Goal: Transaction & Acquisition: Purchase product/service

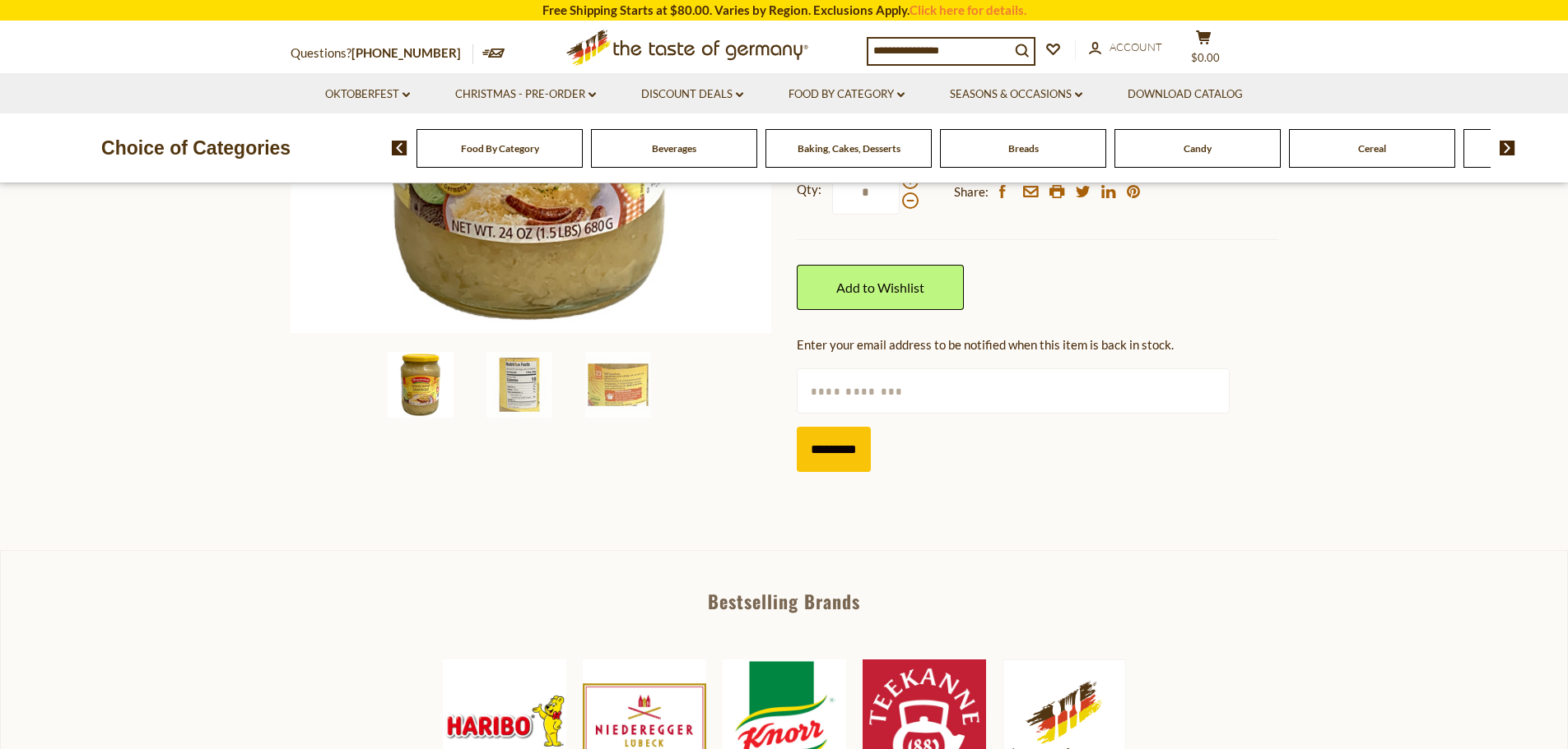
scroll to position [310, 0]
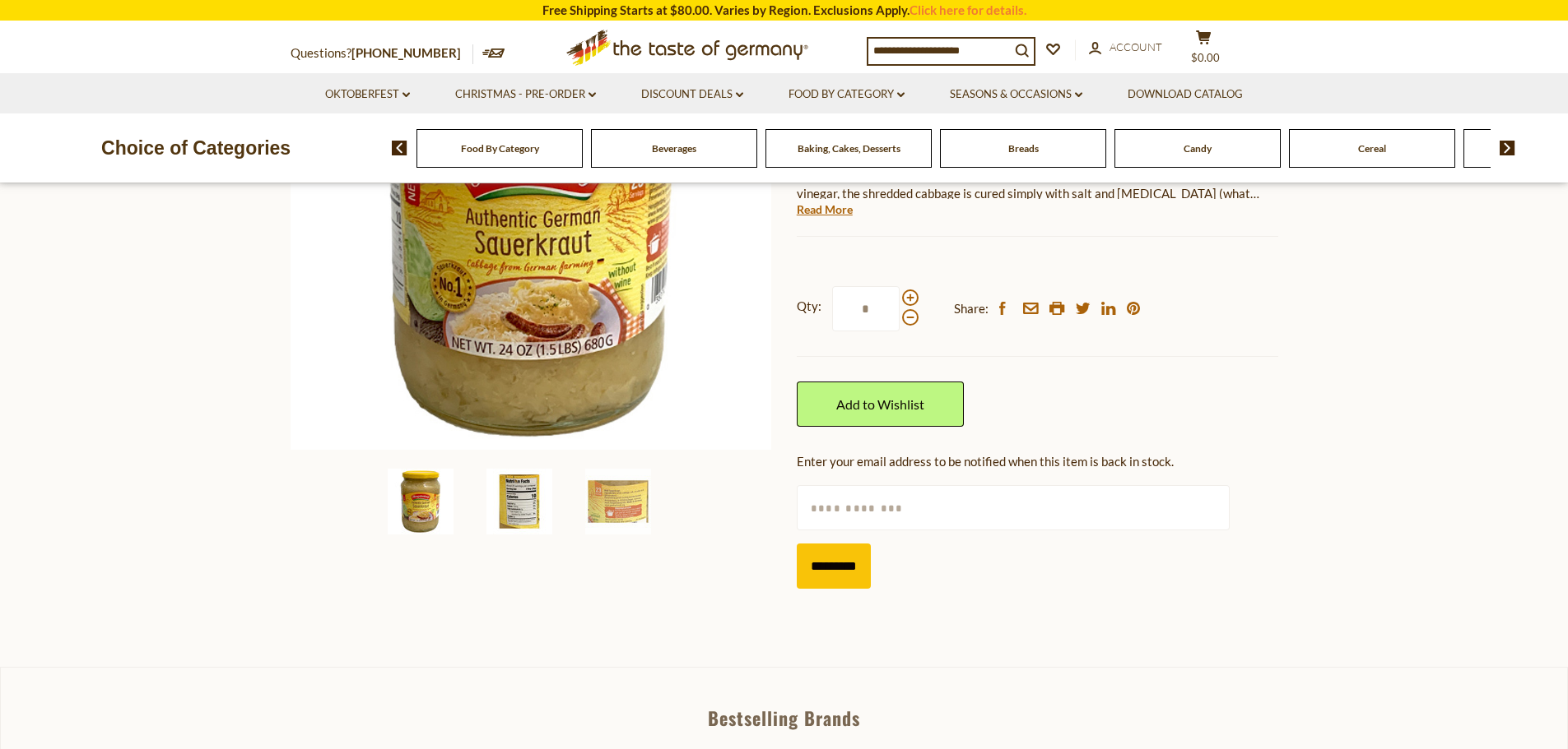
click at [523, 516] on img at bounding box center [519, 501] width 65 height 65
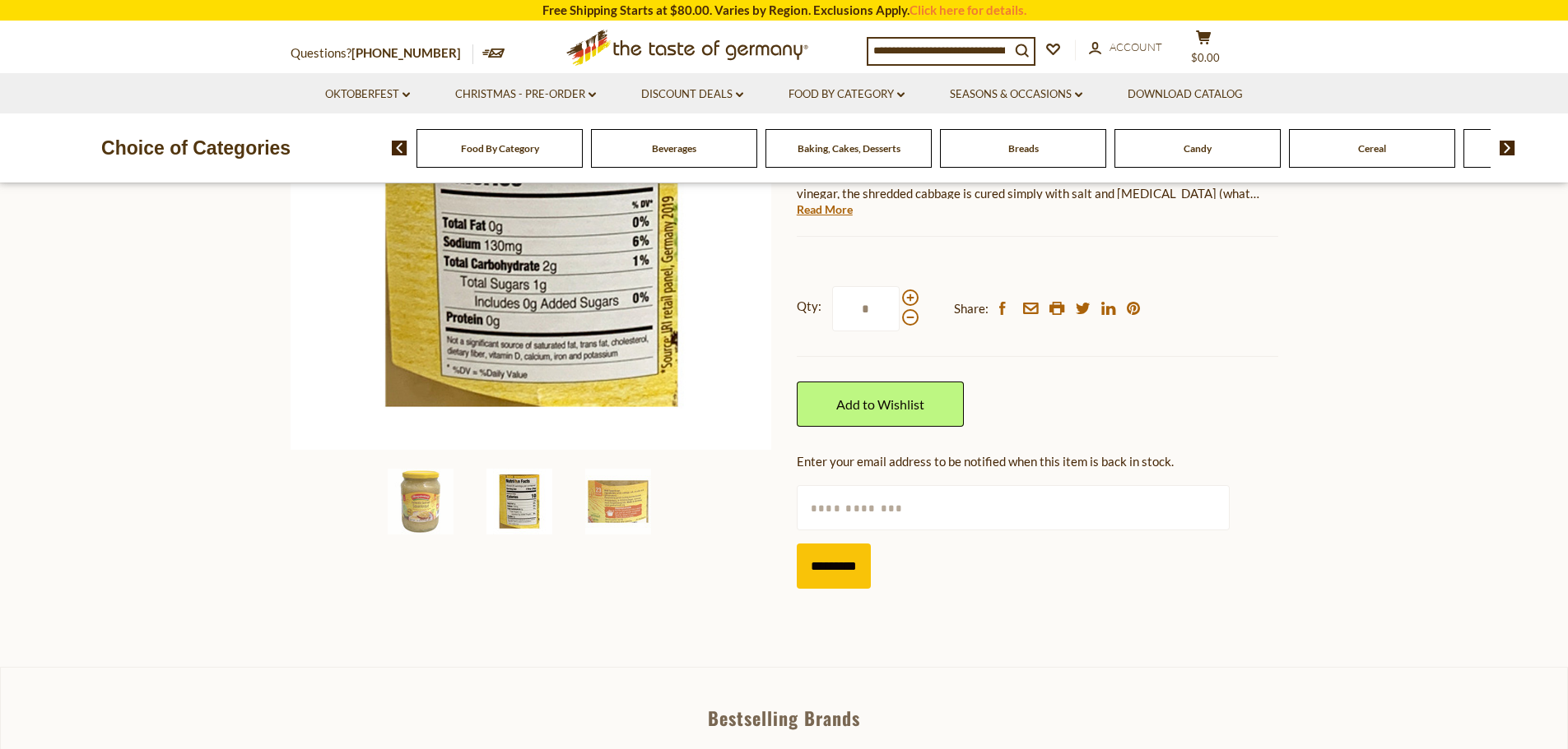
scroll to position [36, 0]
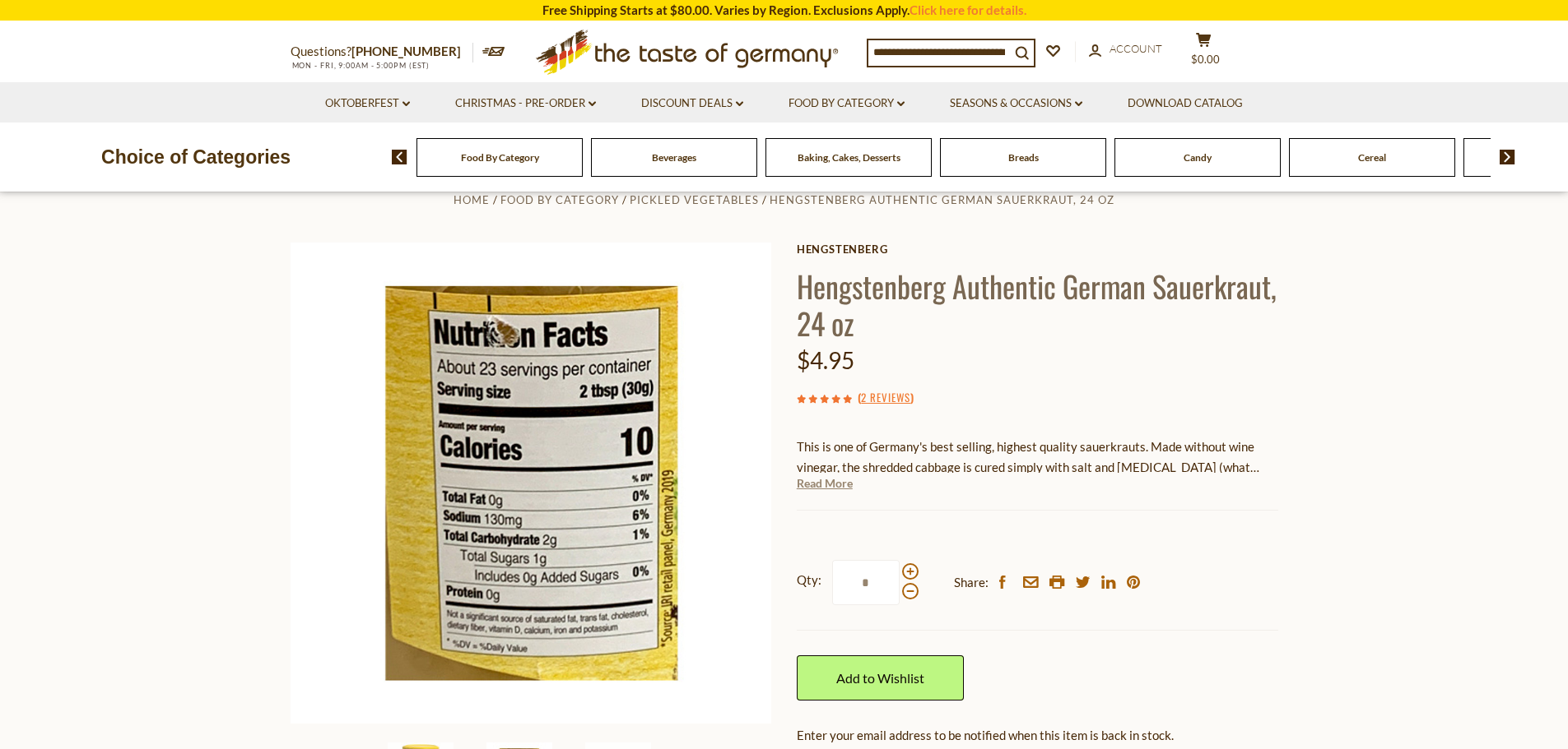
click at [838, 482] on link "Read More" at bounding box center [824, 483] width 56 height 17
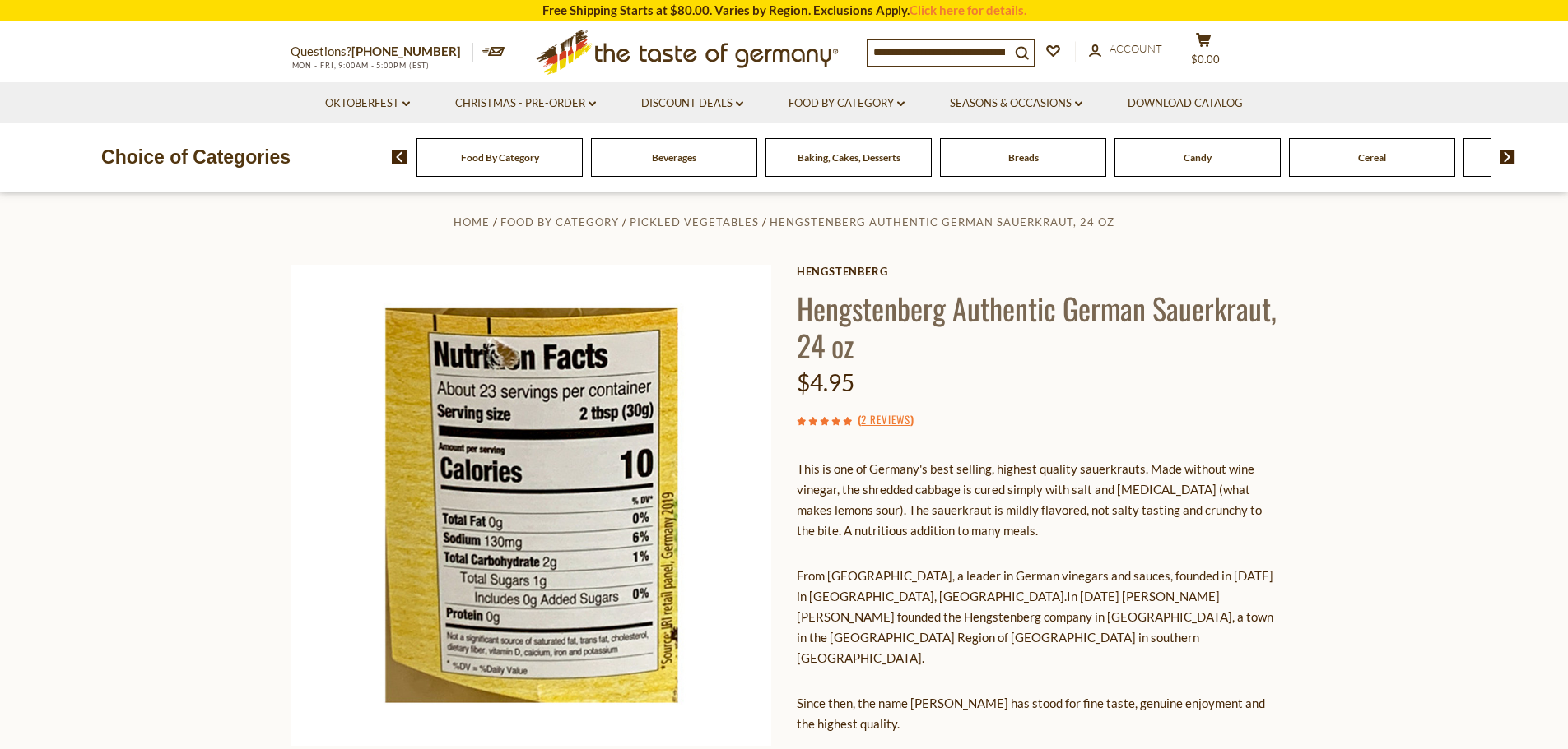
scroll to position [0, 0]
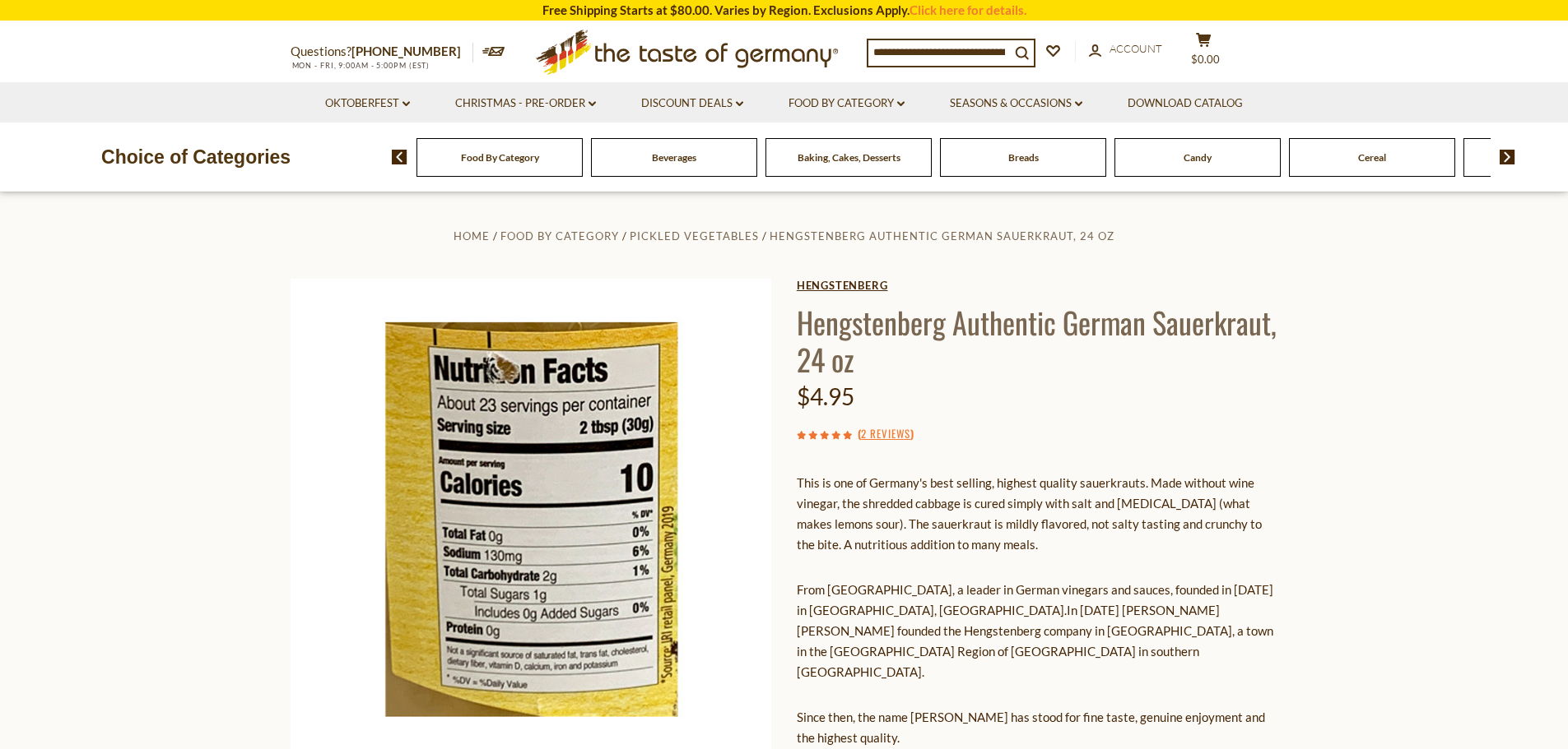
click at [866, 283] on link "Hengstenberg" at bounding box center [1037, 285] width 482 height 13
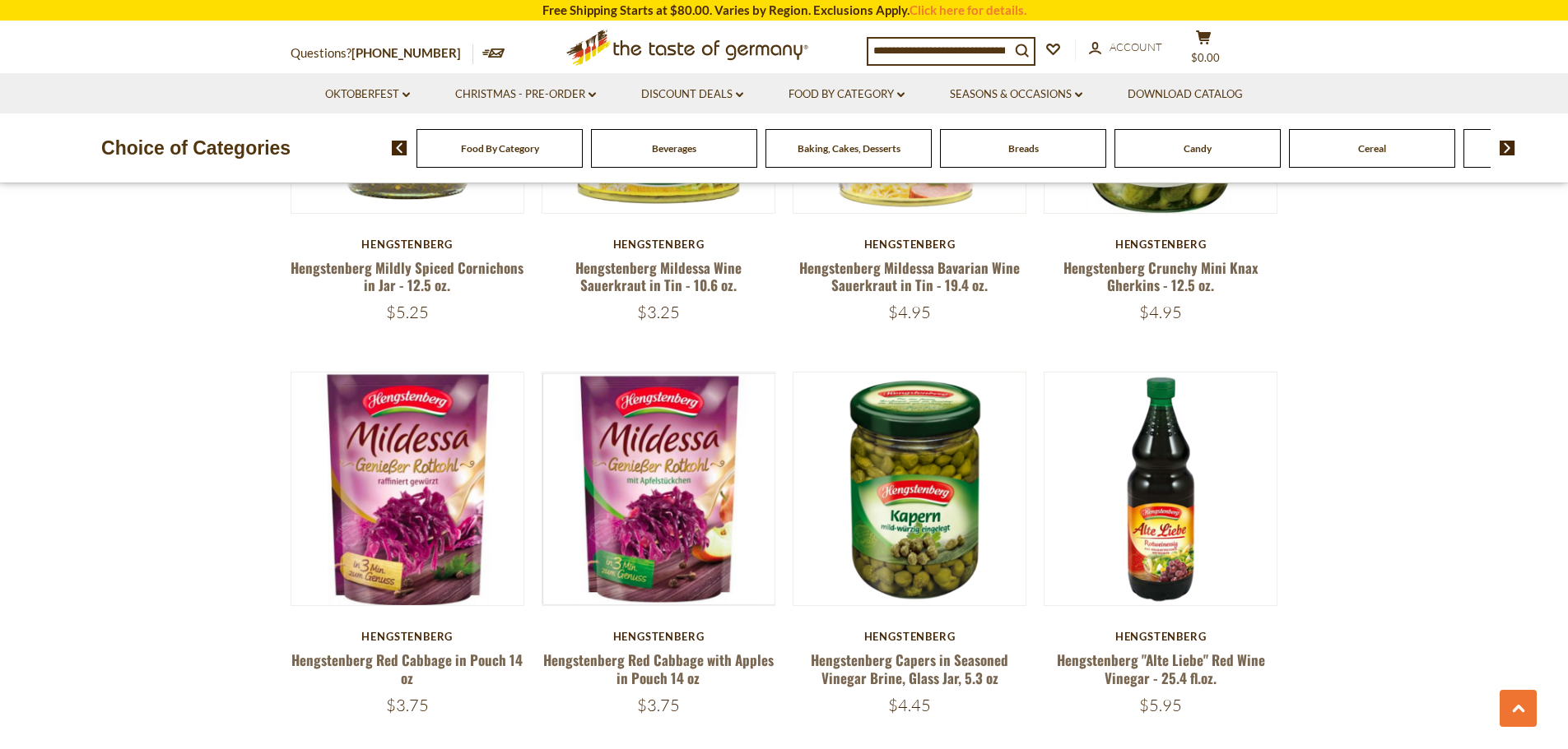
scroll to position [1645, 0]
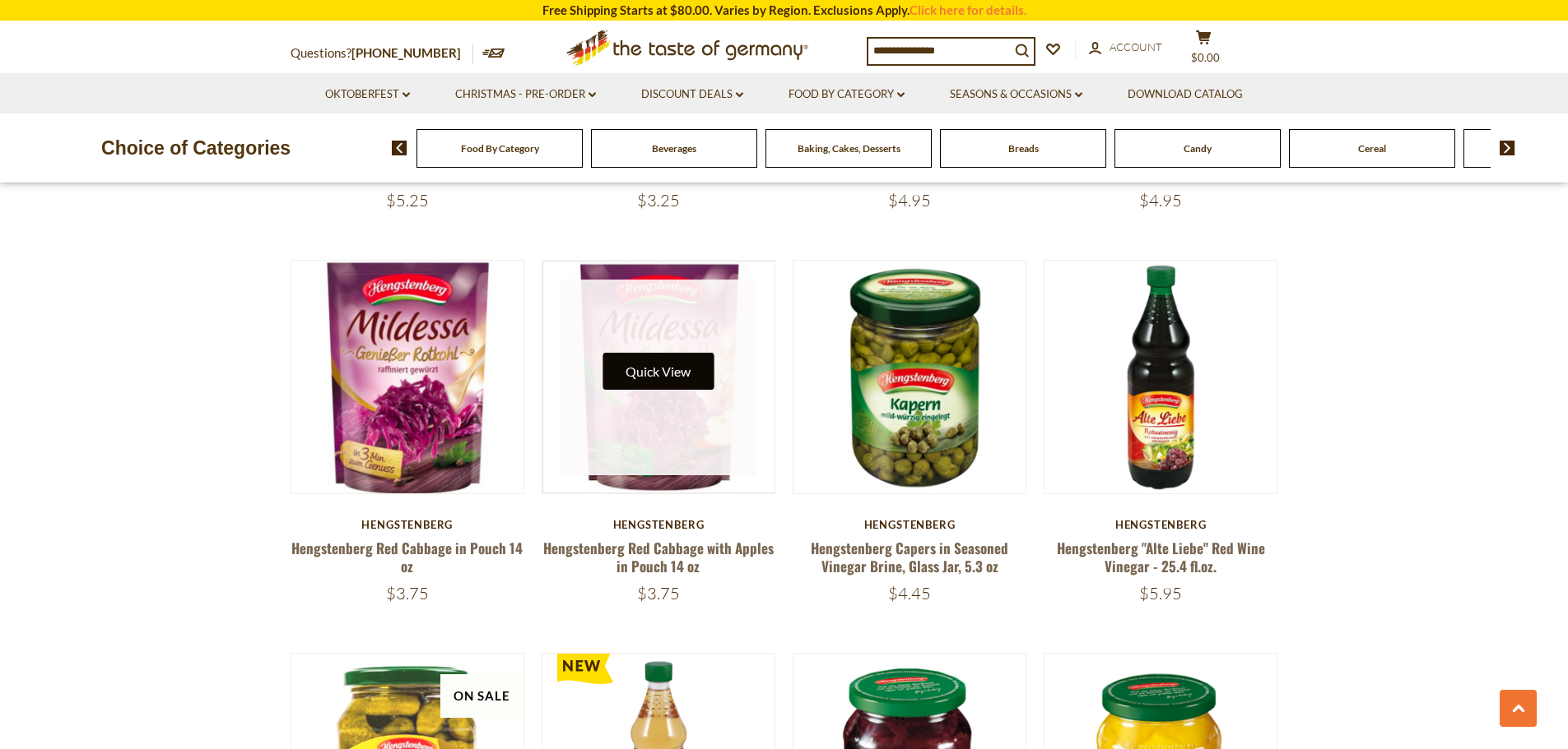
click at [657, 369] on button "Quick View" at bounding box center [658, 371] width 111 height 37
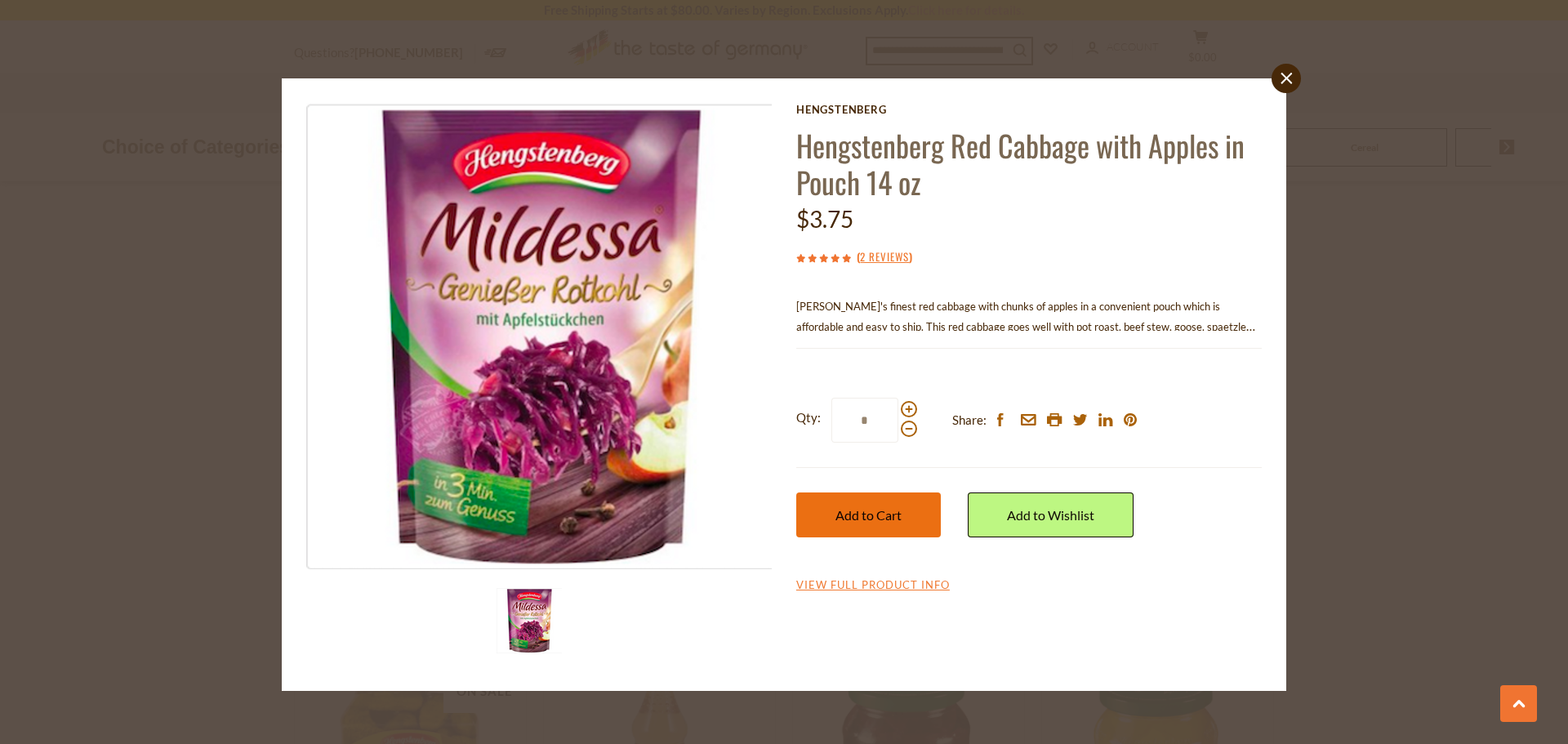
click at [893, 519] on span "Add to Cart" at bounding box center [868, 515] width 66 height 16
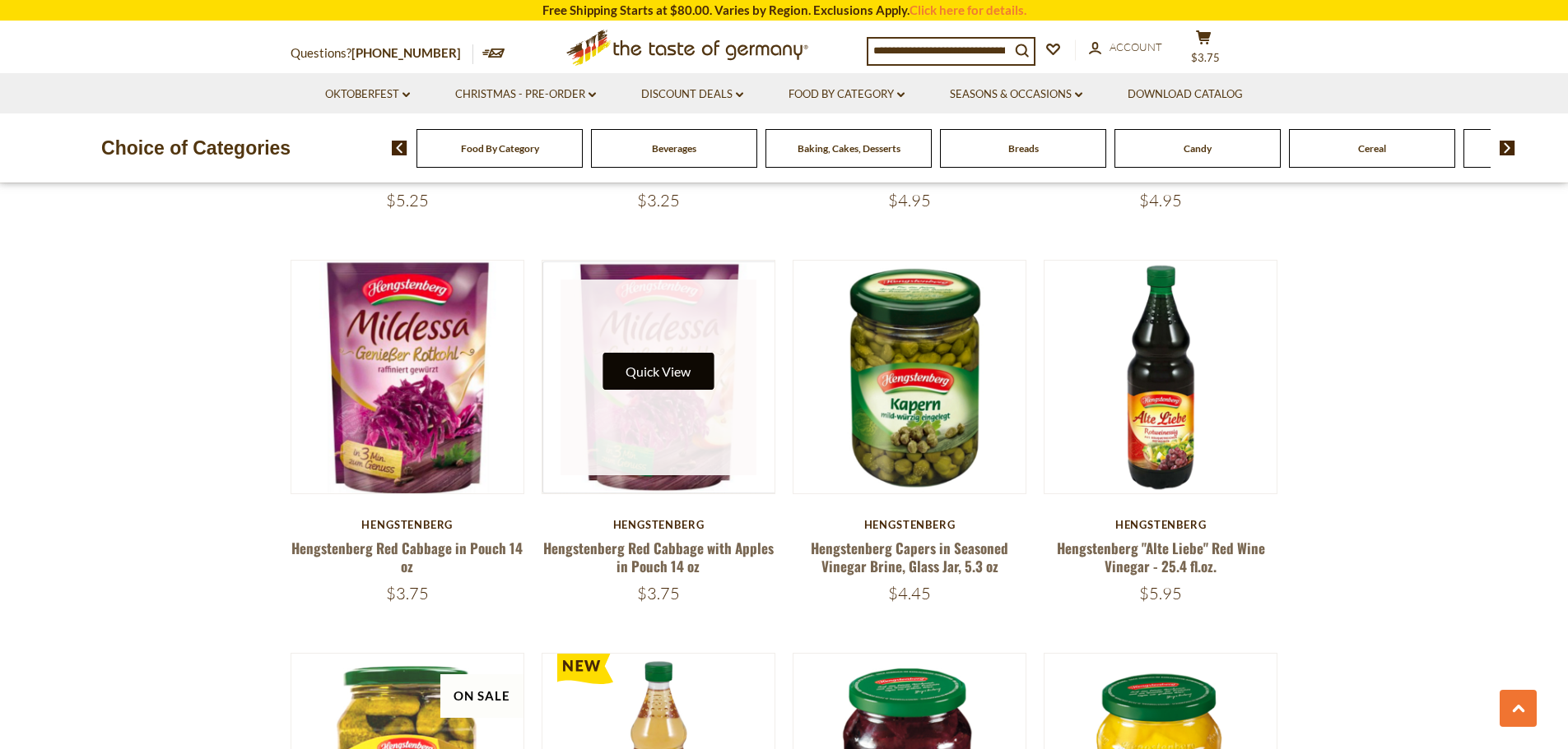
click at [662, 373] on button "Quick View" at bounding box center [658, 371] width 111 height 37
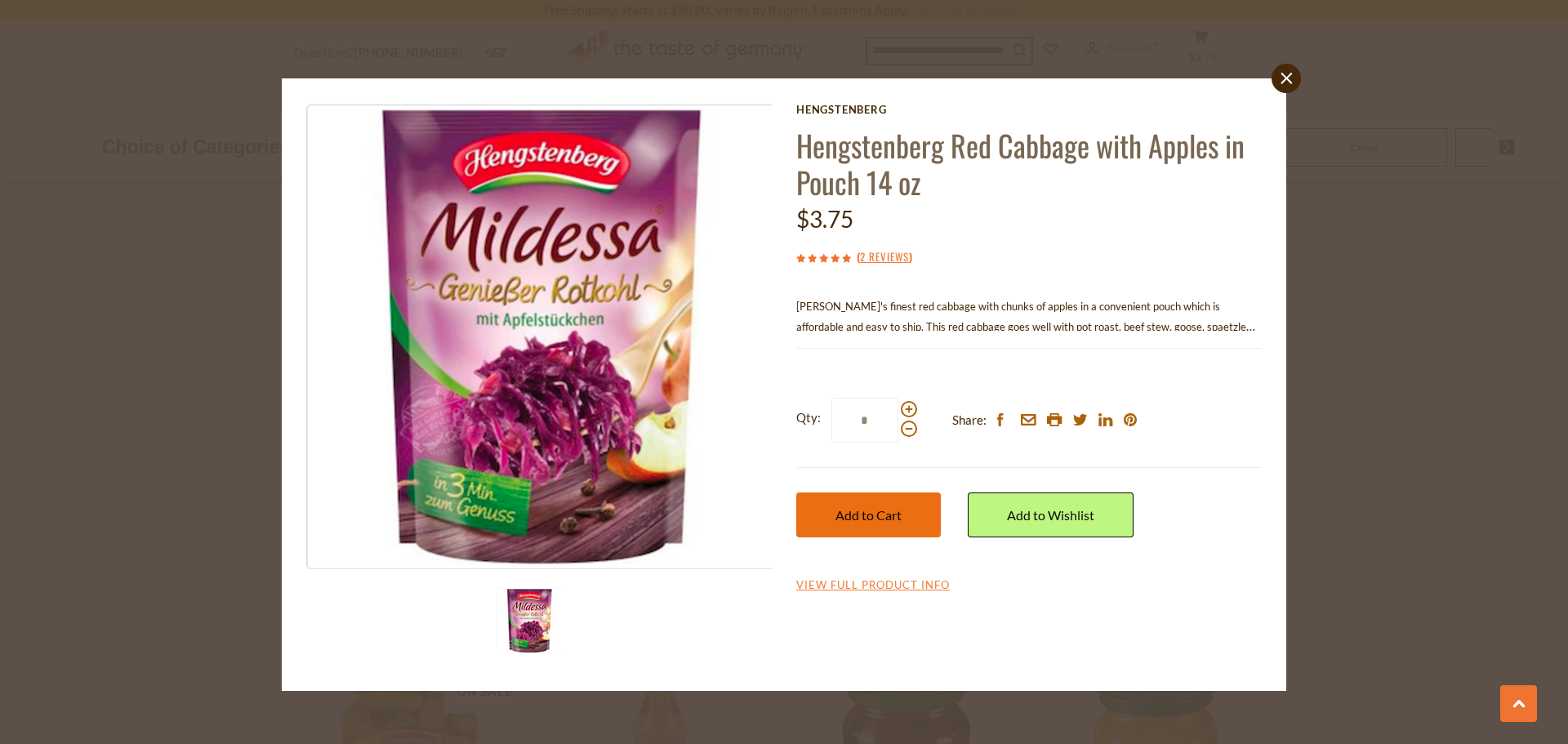
click at [901, 516] on span "Add to Cart" at bounding box center [868, 515] width 66 height 16
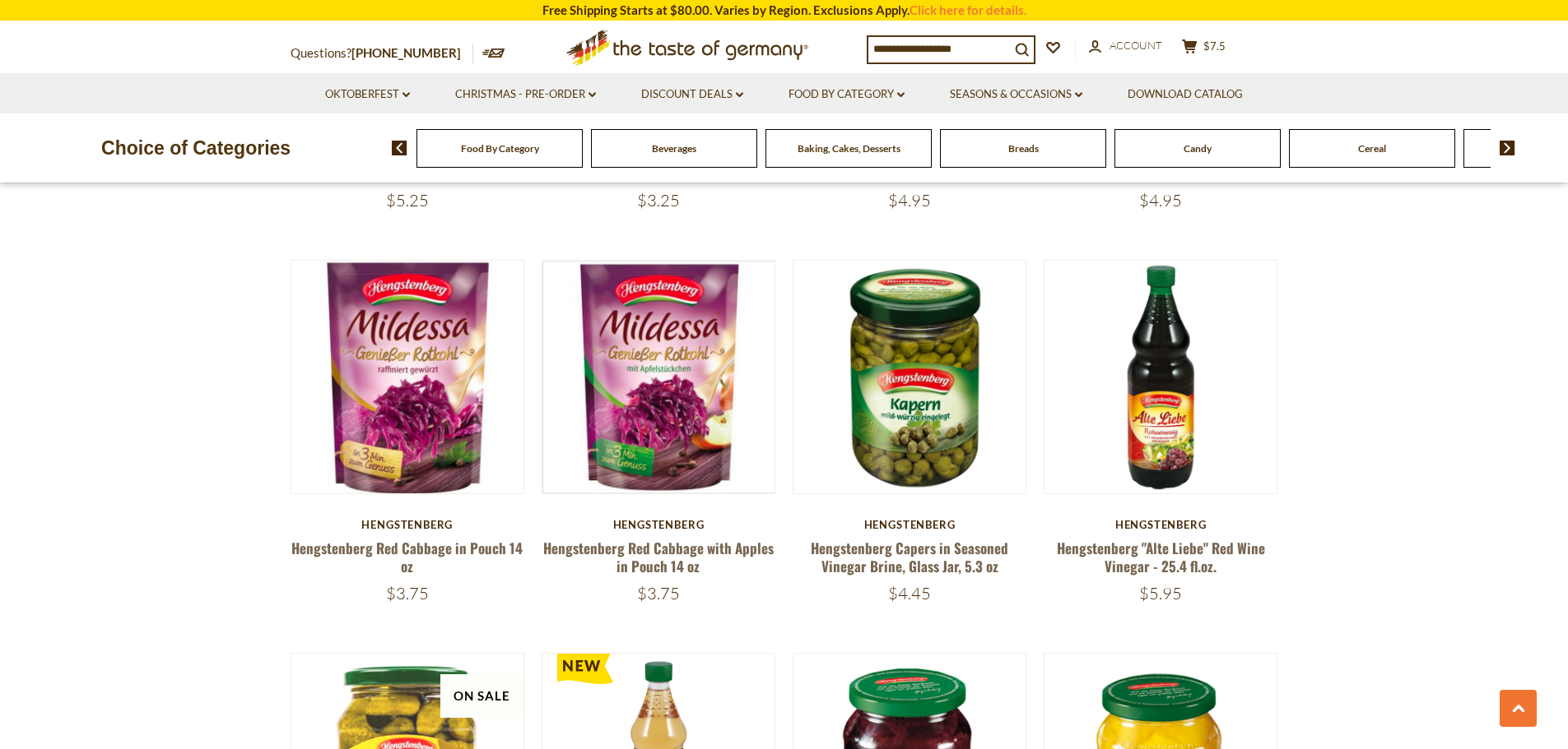
scroll to position [2056, 0]
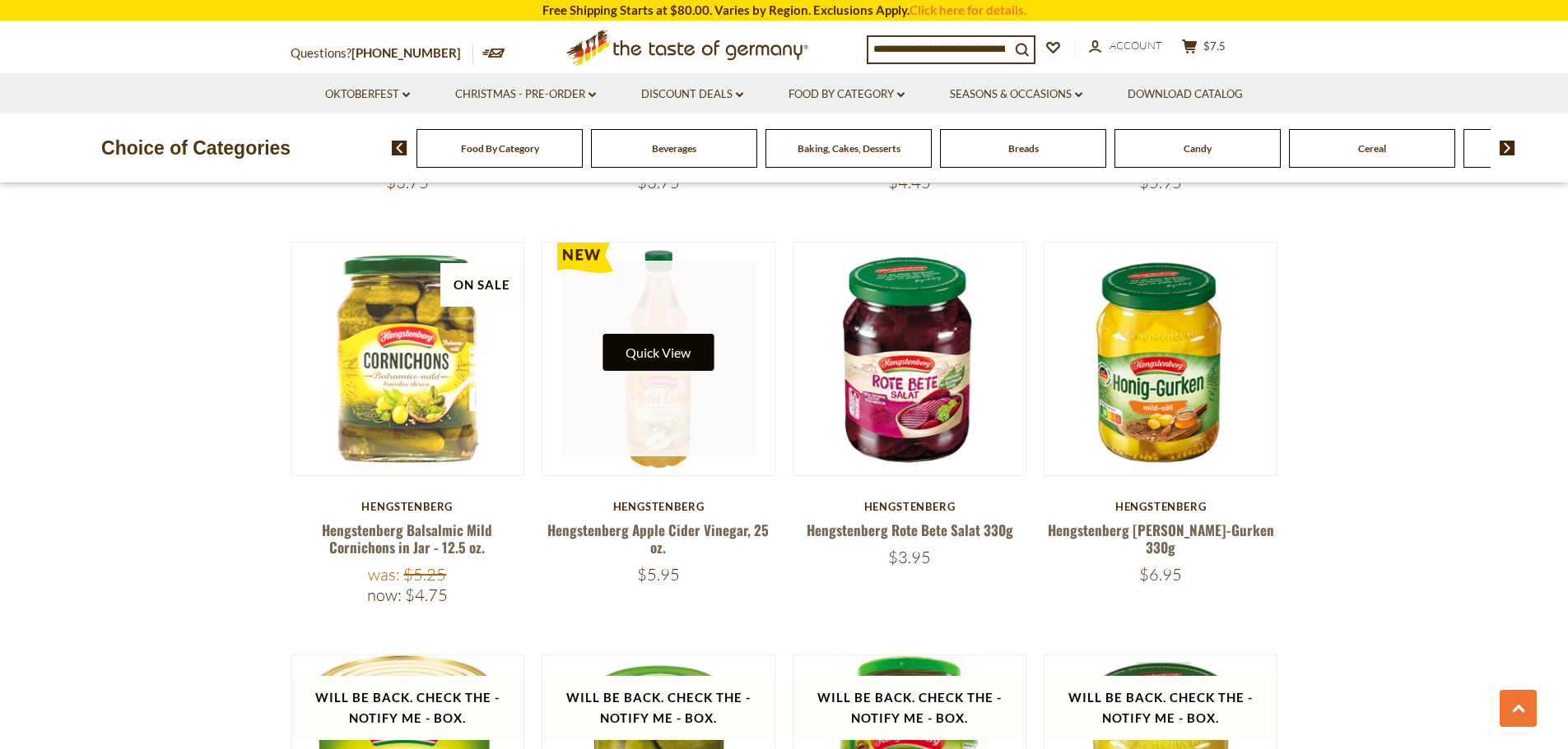
click at [660, 346] on button "Quick View" at bounding box center [658, 353] width 111 height 37
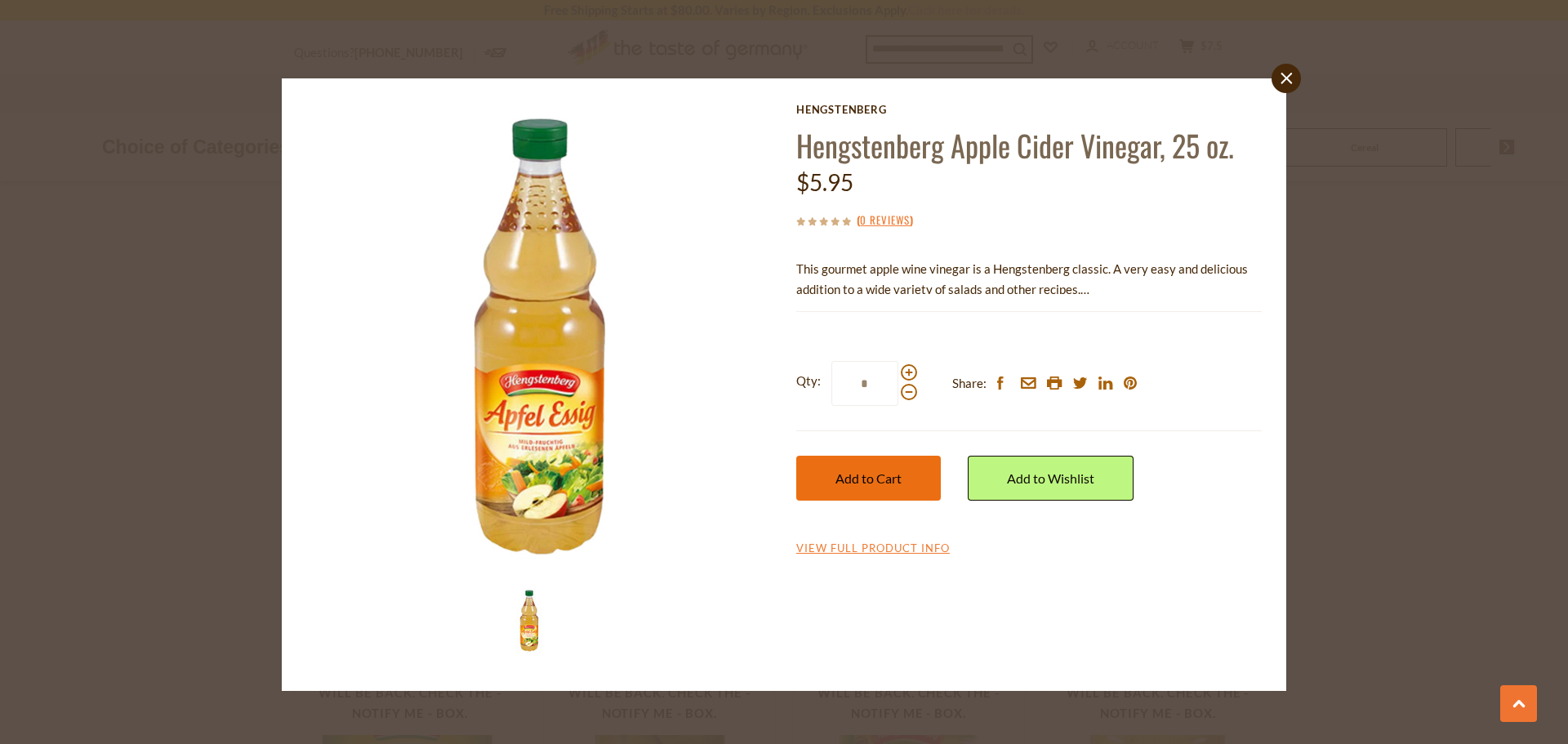
click at [903, 486] on button "Add to Cart" at bounding box center [869, 478] width 145 height 45
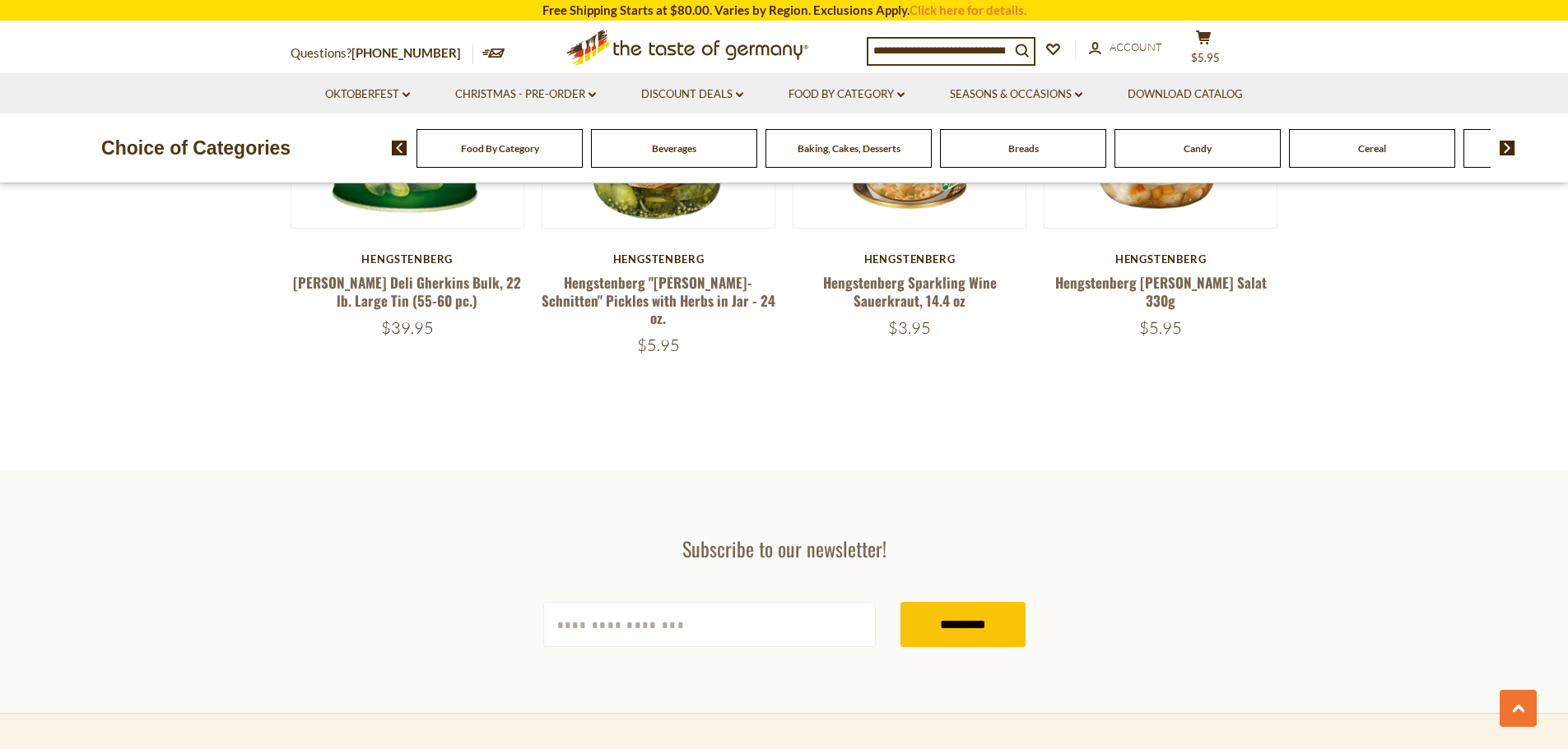
scroll to position [3427, 0]
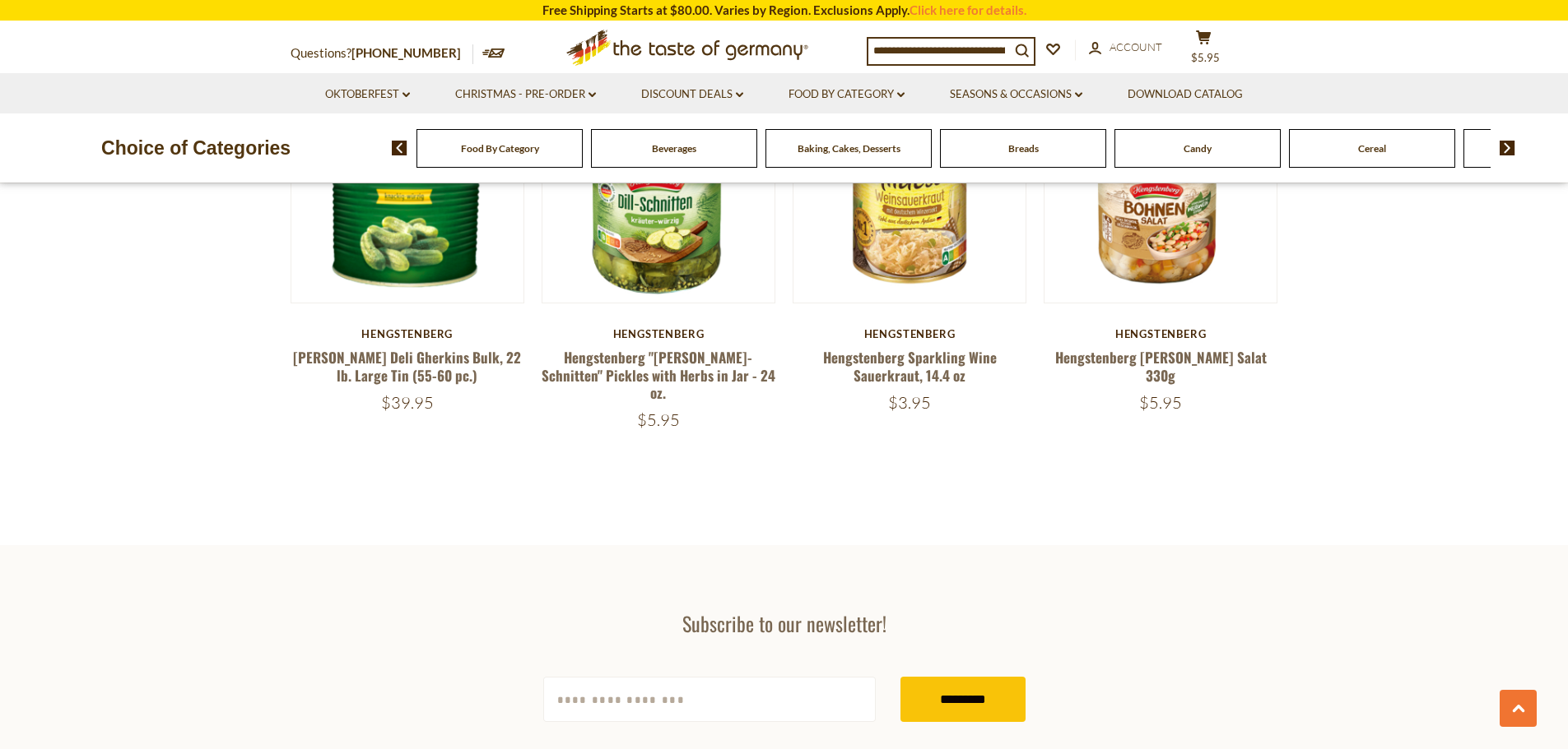
click at [656, 693] on input "[EMAIL_ADDRESS][DOMAIN_NAME]" at bounding box center [709, 699] width 332 height 45
type input "**********"
click at [955, 684] on input "*********" at bounding box center [963, 699] width 125 height 45
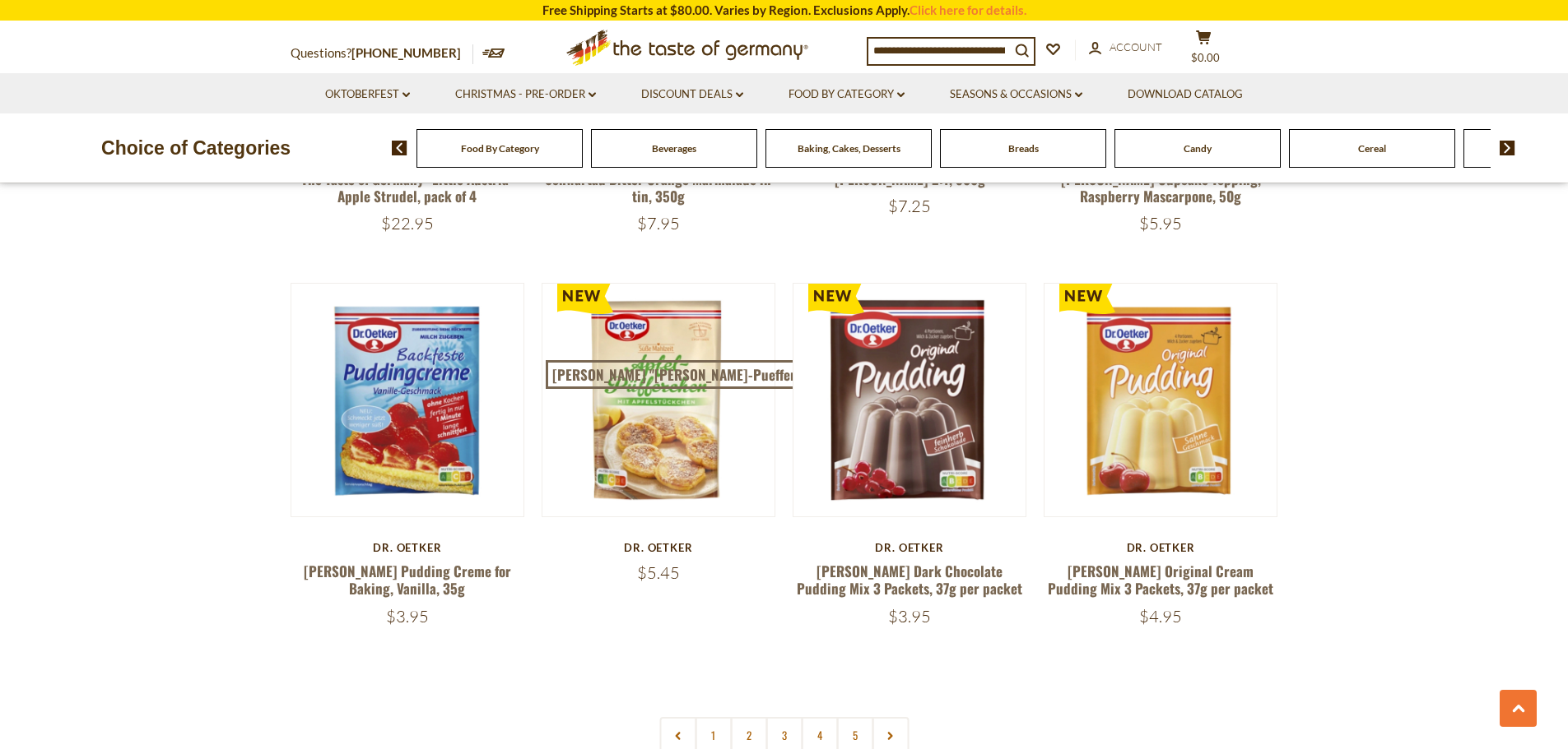
scroll to position [3975, 0]
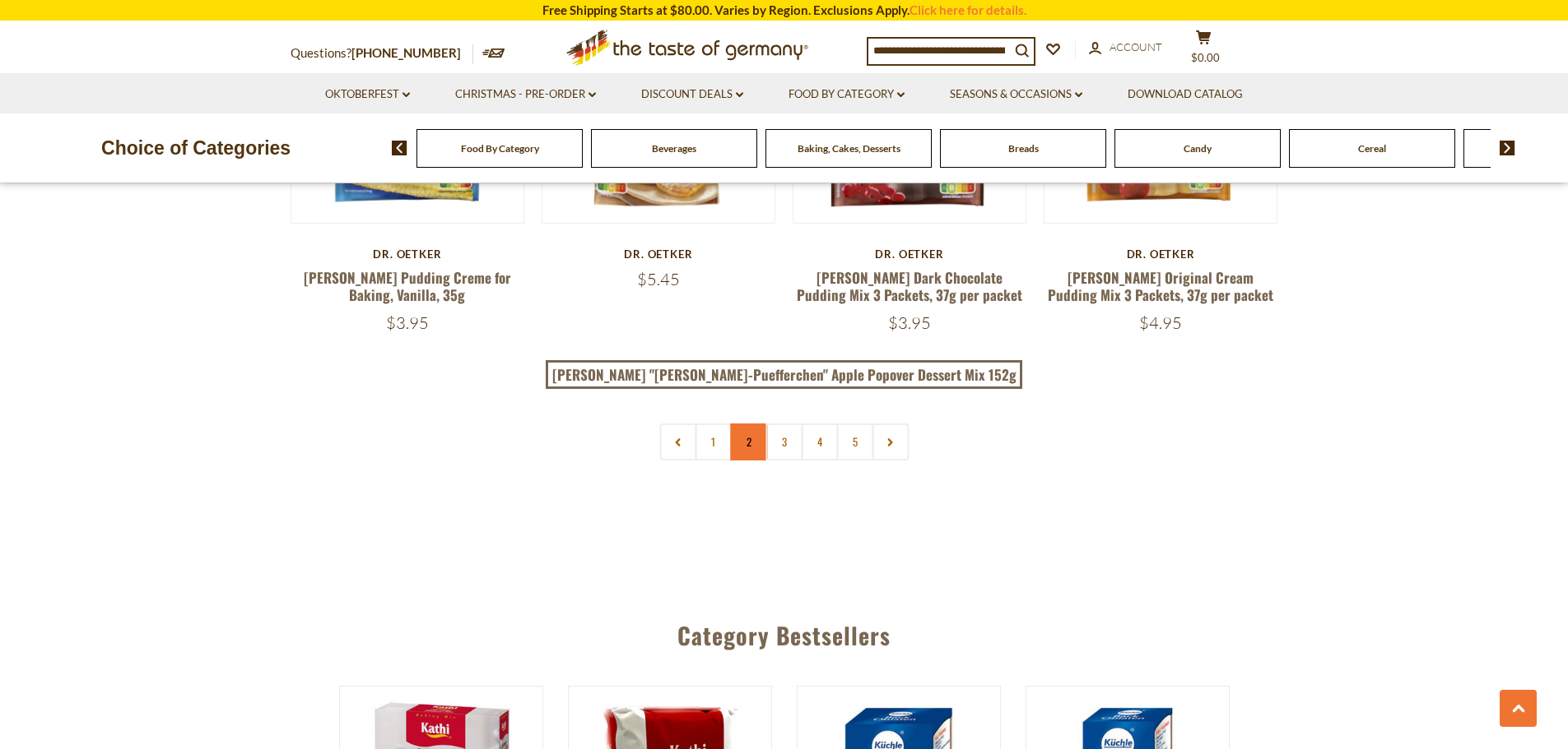
click at [751, 424] on link "2" at bounding box center [748, 442] width 37 height 37
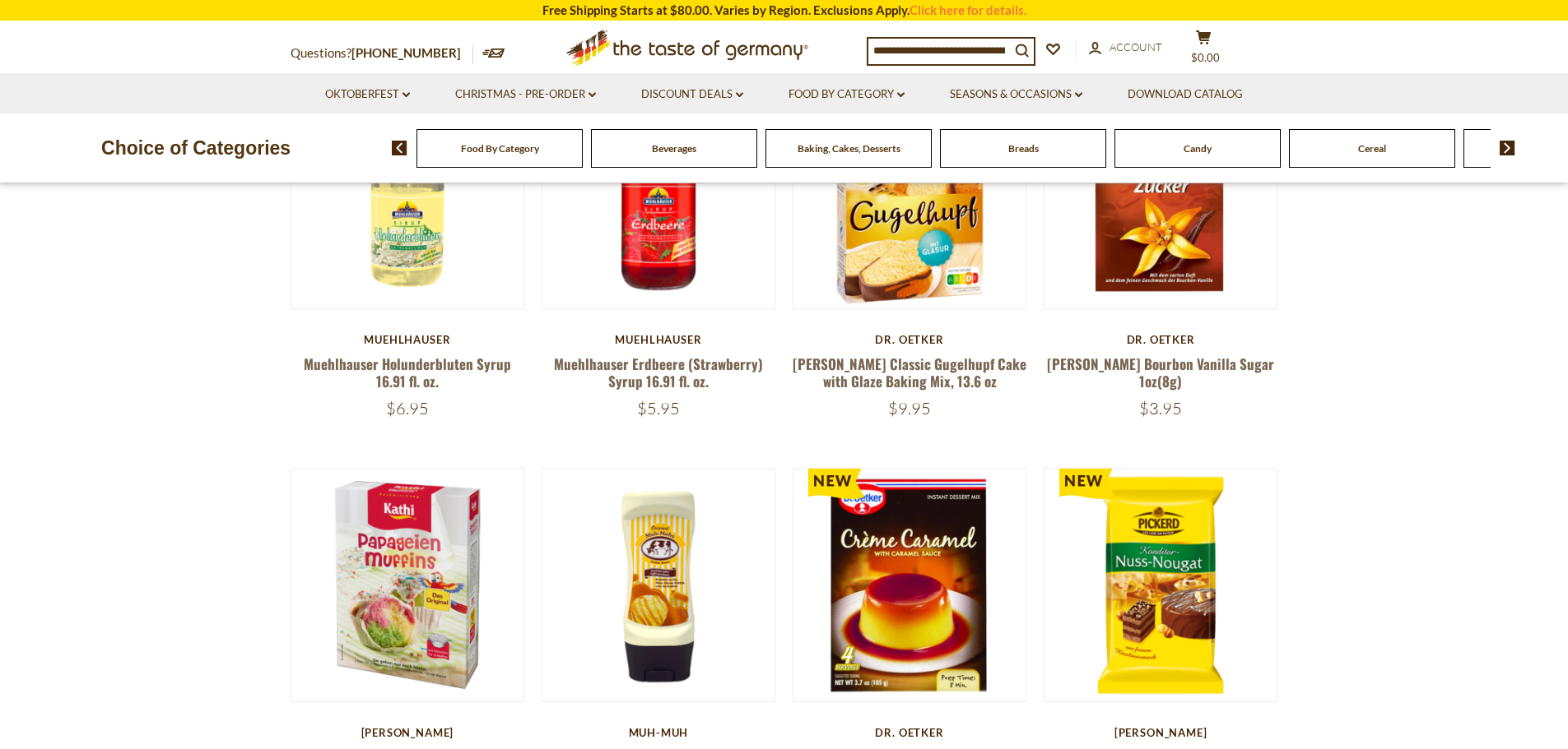
scroll to position [418, 0]
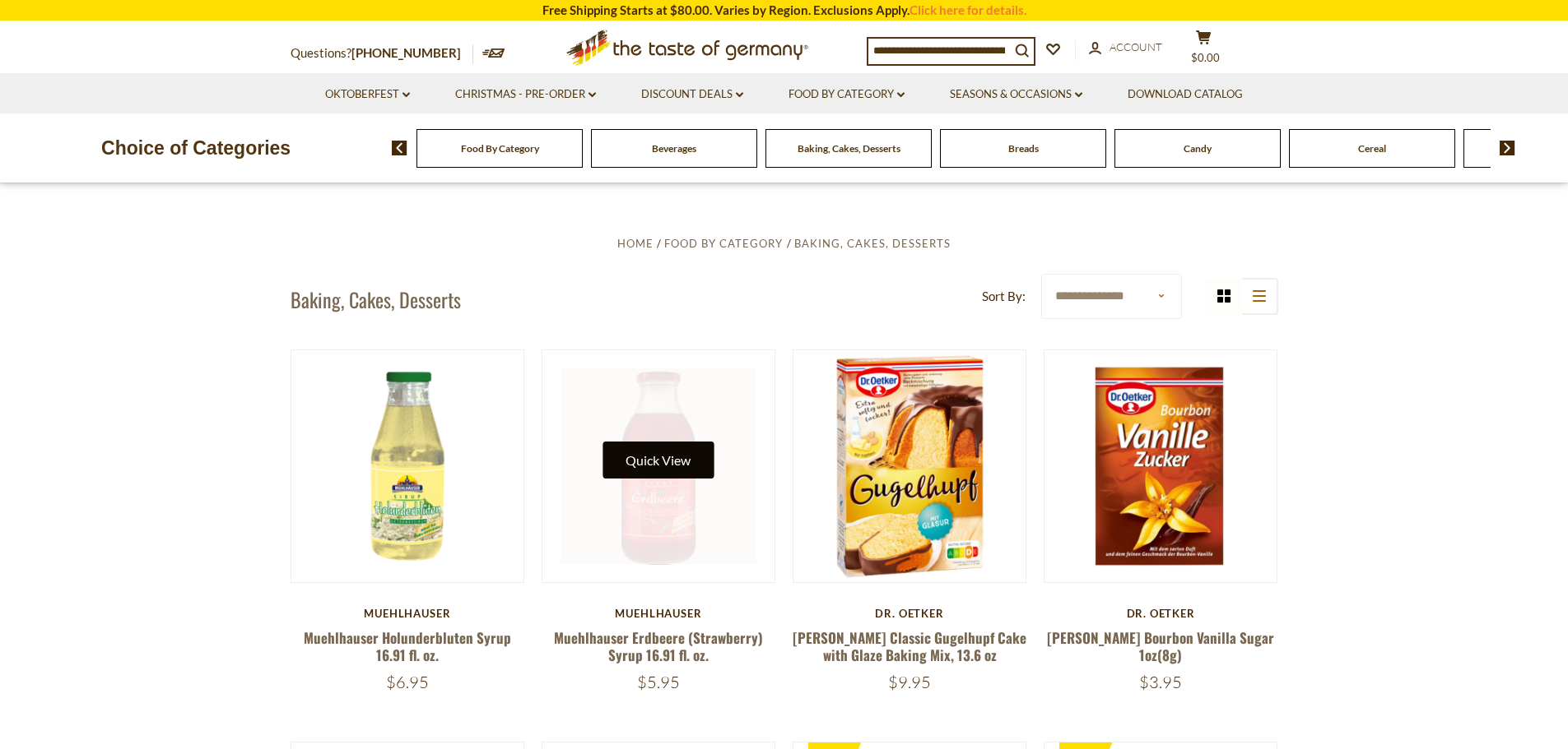
click at [661, 462] on button "Quick View" at bounding box center [658, 460] width 111 height 37
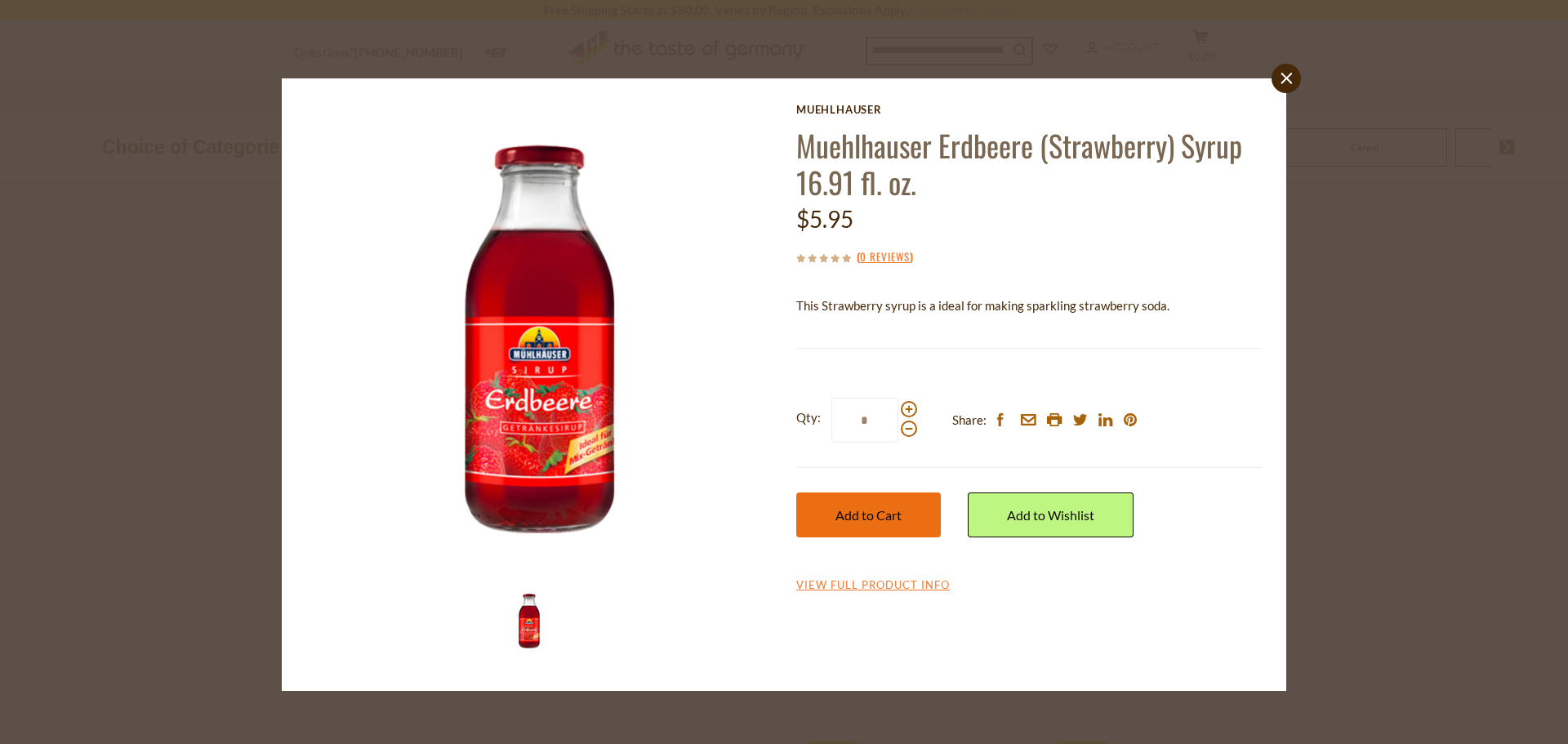
click at [895, 517] on span "Add to Cart" at bounding box center [868, 515] width 66 height 16
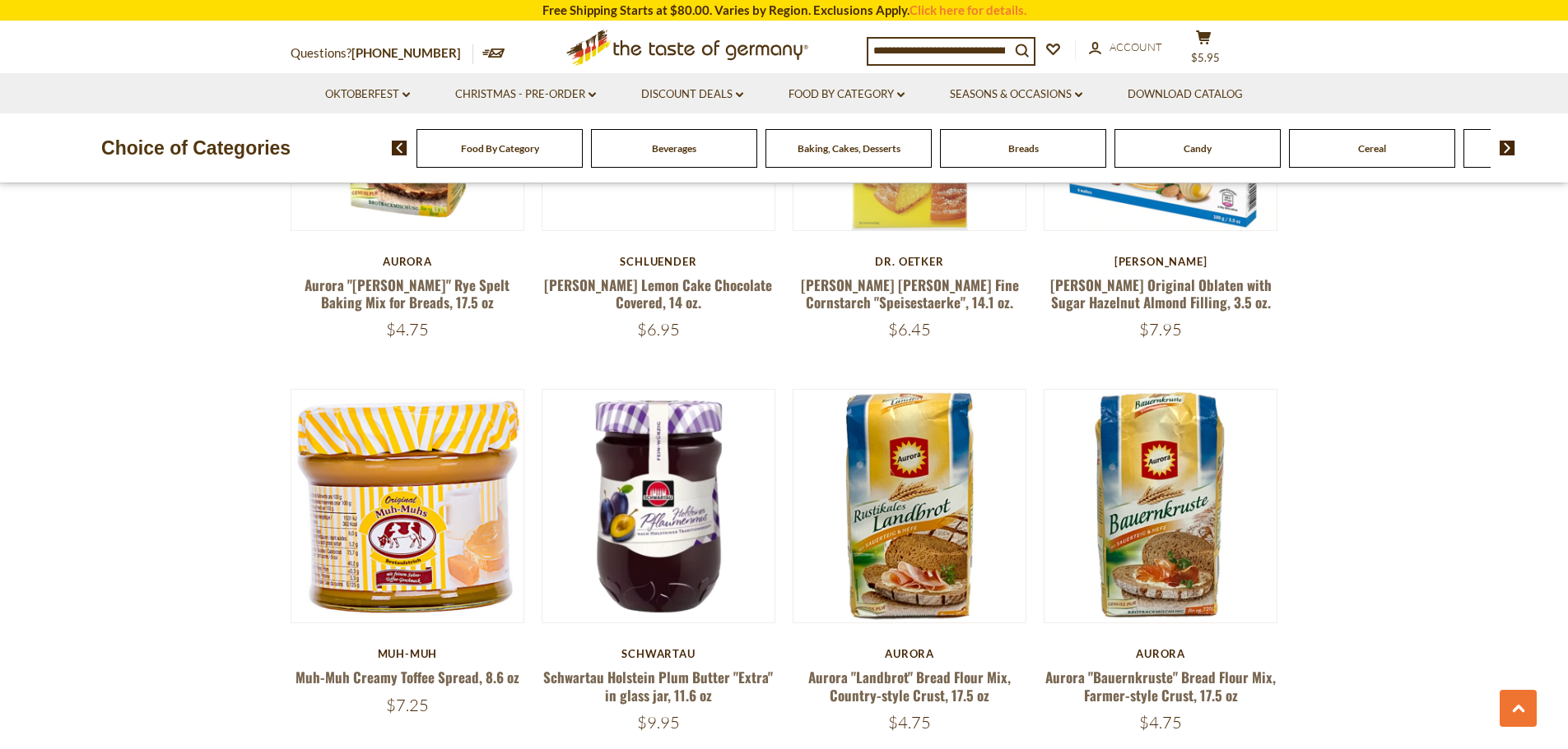
scroll to position [3570, 0]
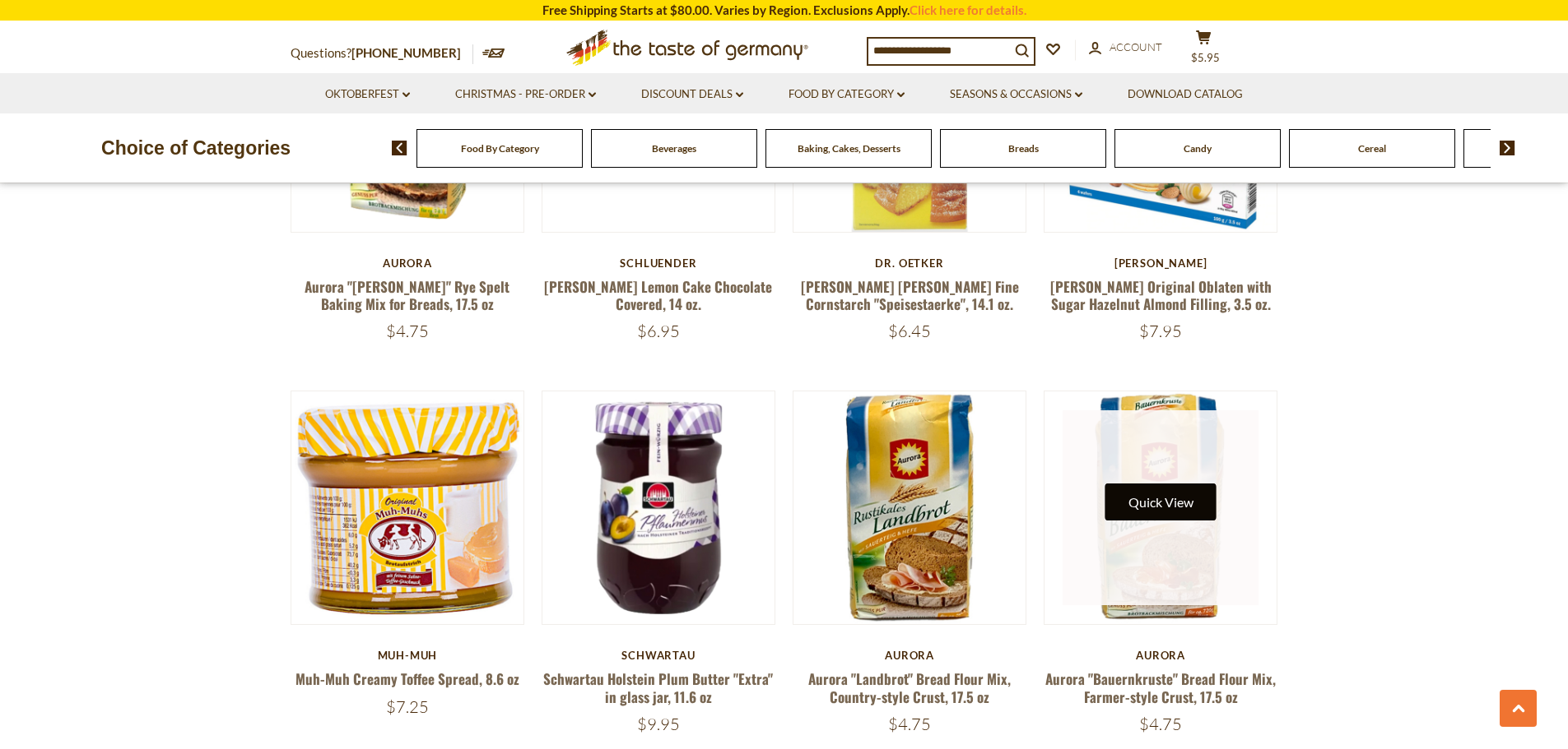
click at [1174, 483] on button "Quick View" at bounding box center [1160, 502] width 111 height 37
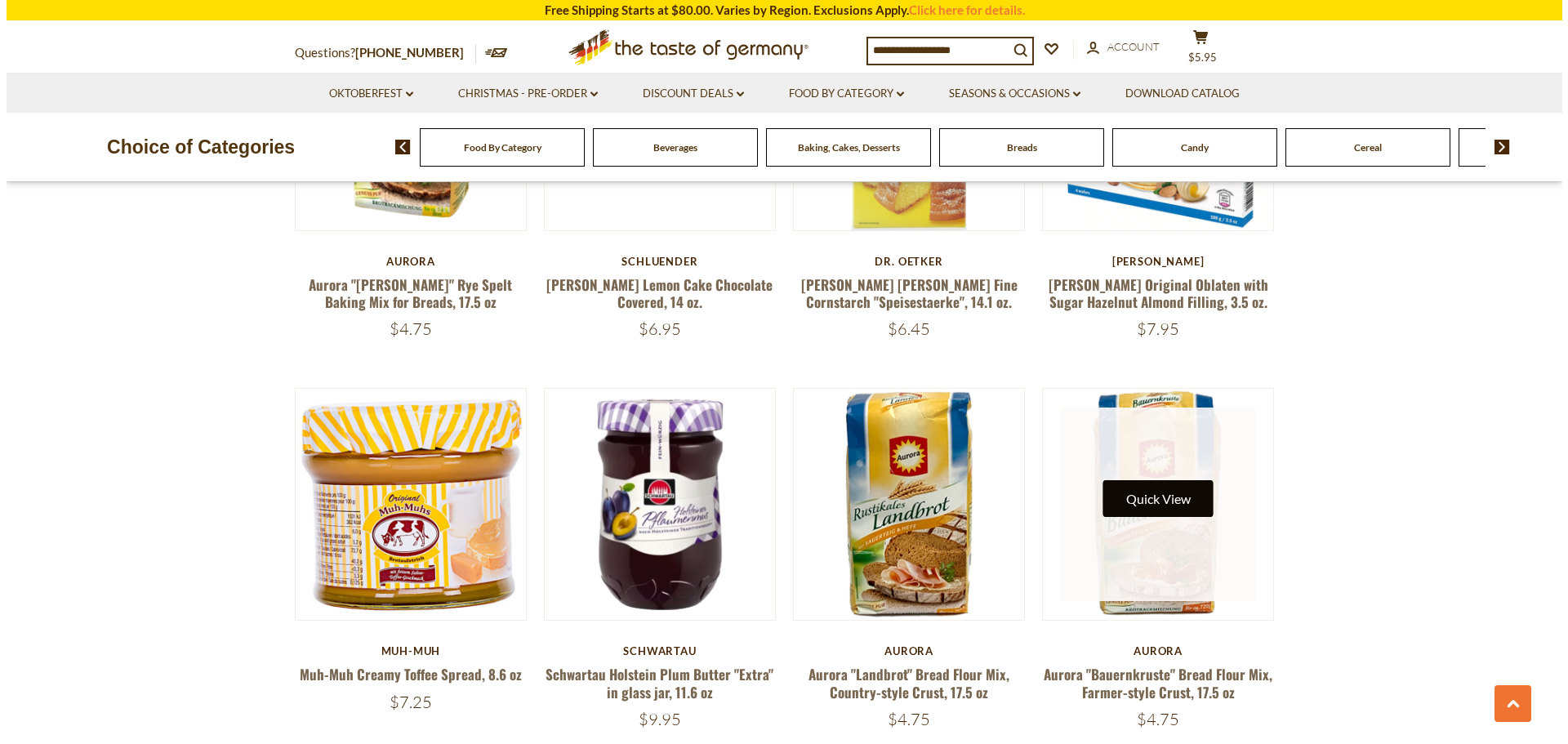
scroll to position [3550, 0]
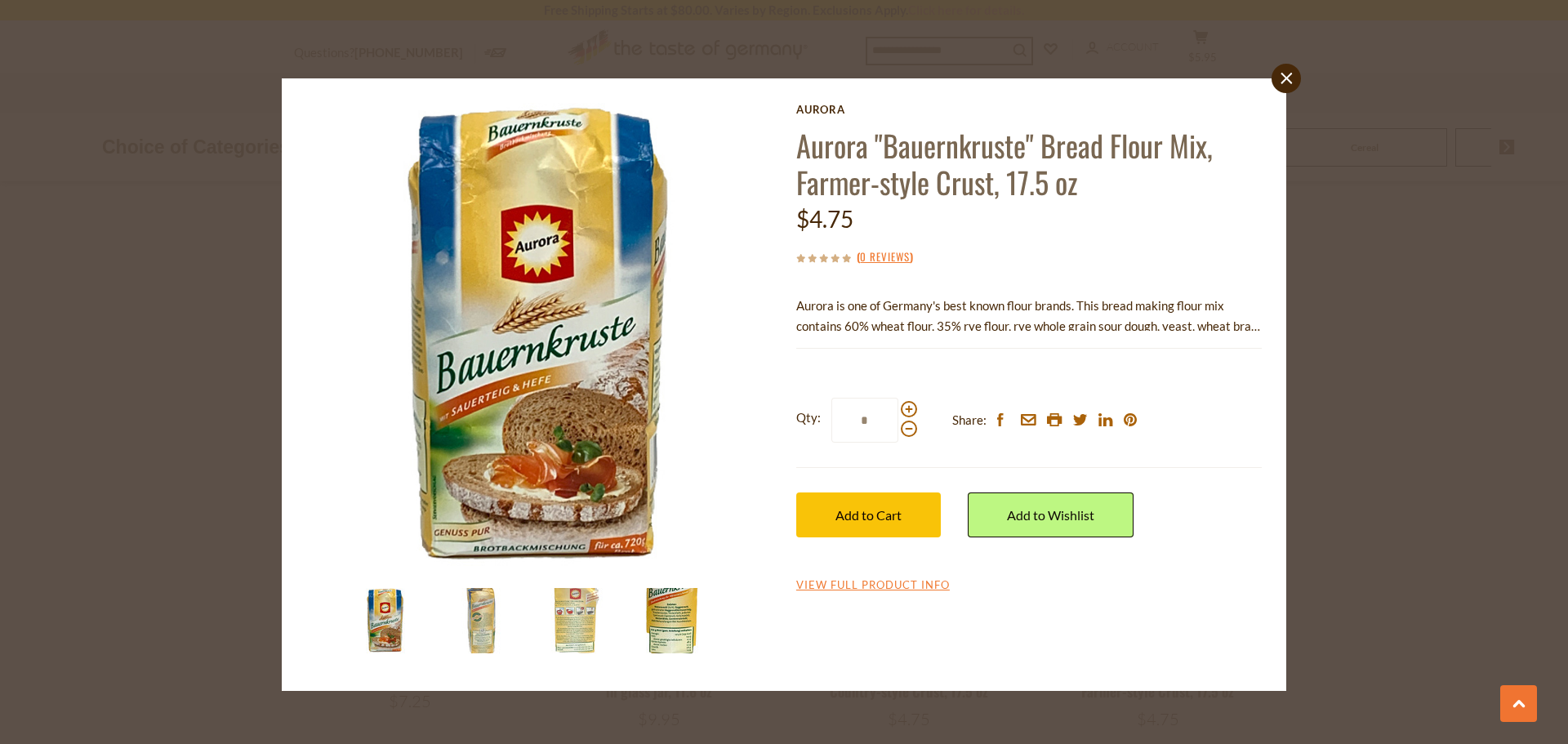
click at [654, 629] on img at bounding box center [672, 620] width 65 height 65
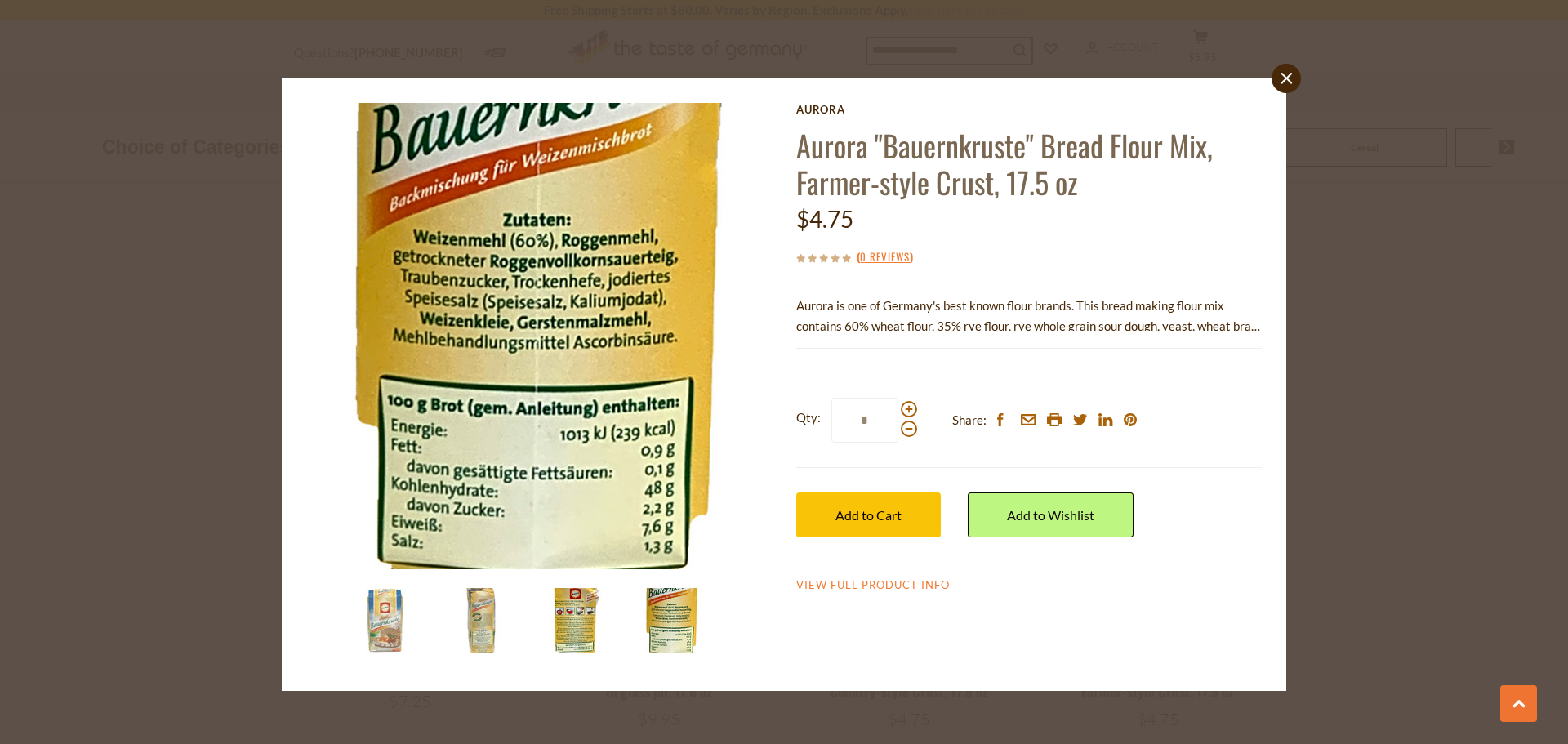
click at [575, 620] on img at bounding box center [577, 620] width 65 height 65
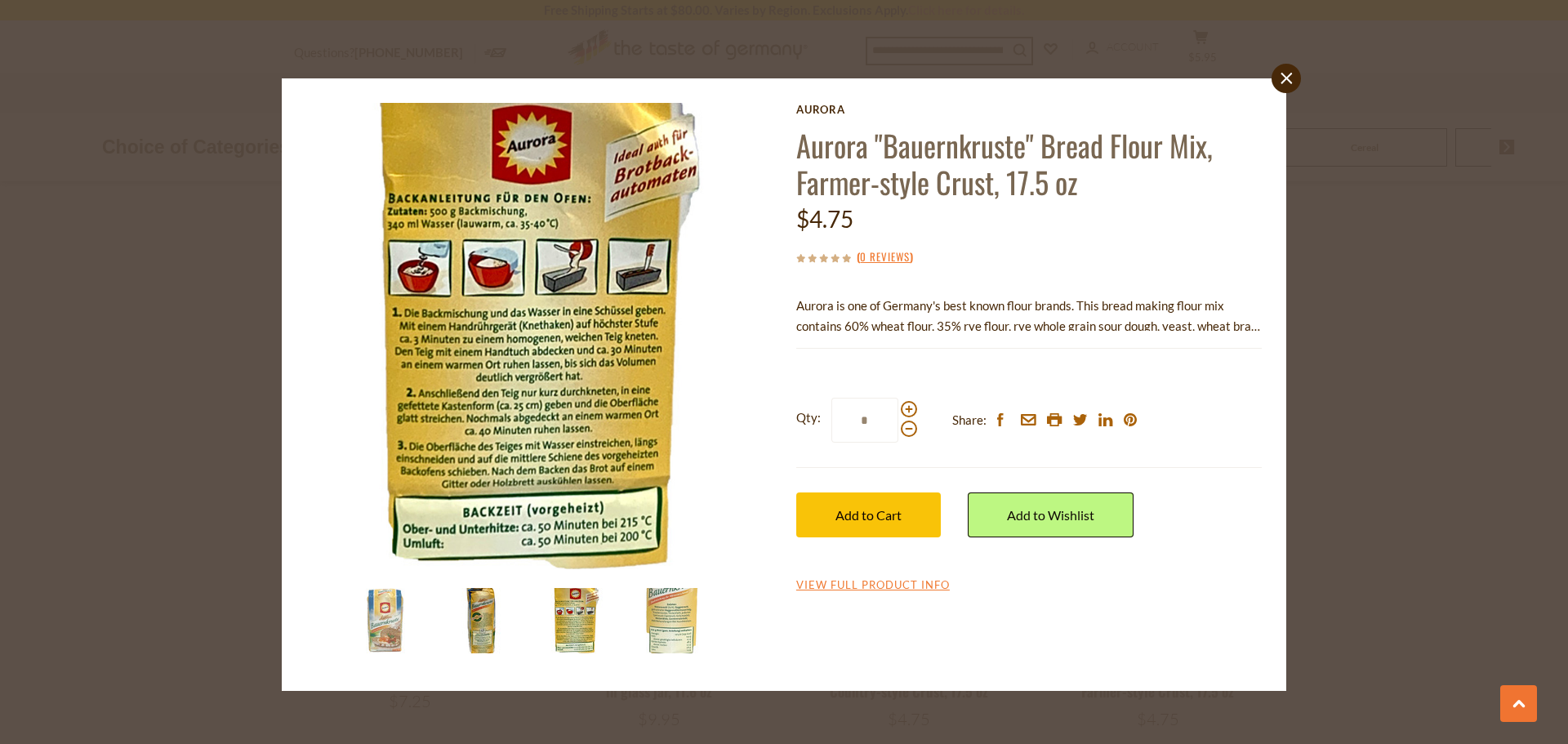
click at [480, 612] on img at bounding box center [481, 620] width 65 height 65
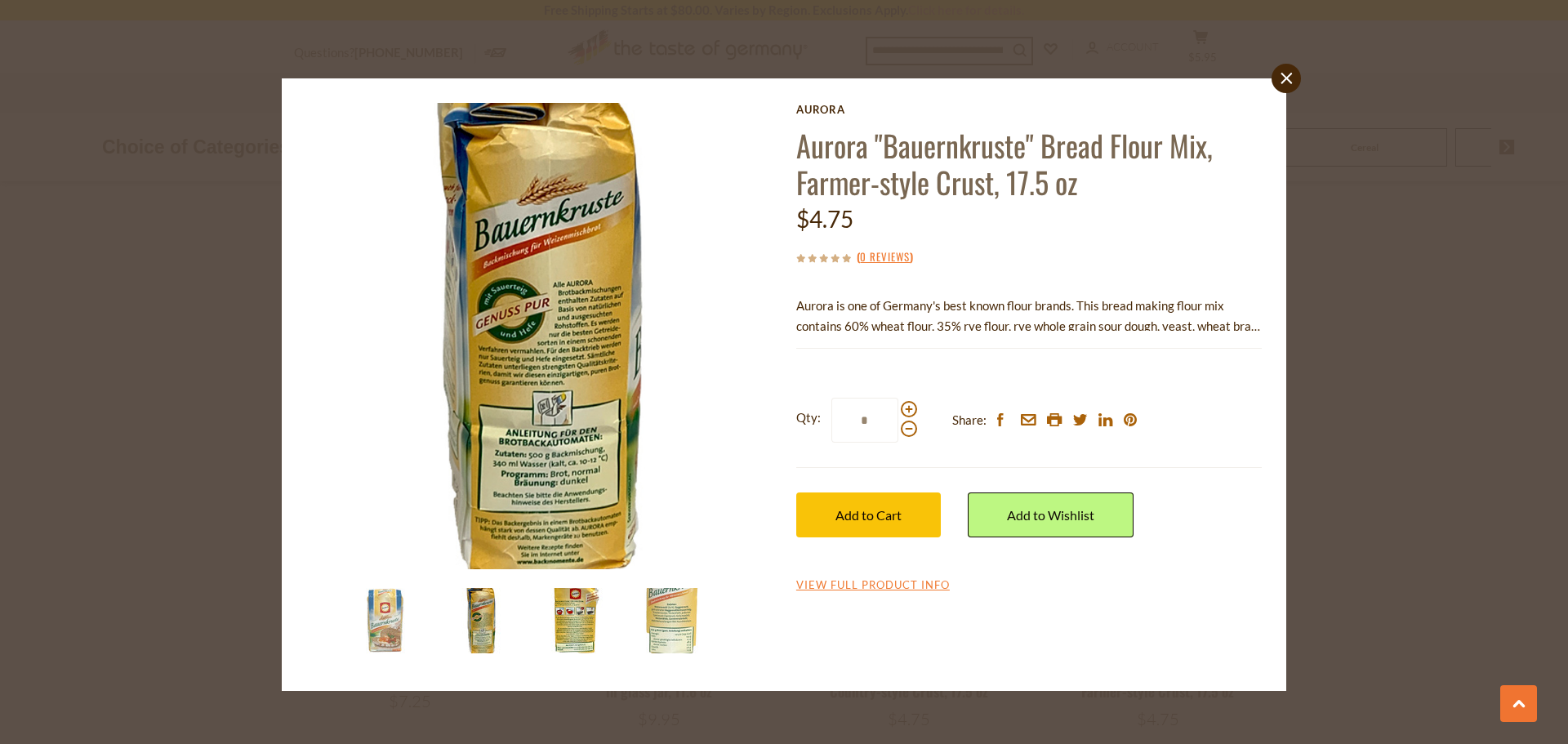
click at [569, 617] on img at bounding box center [577, 620] width 65 height 65
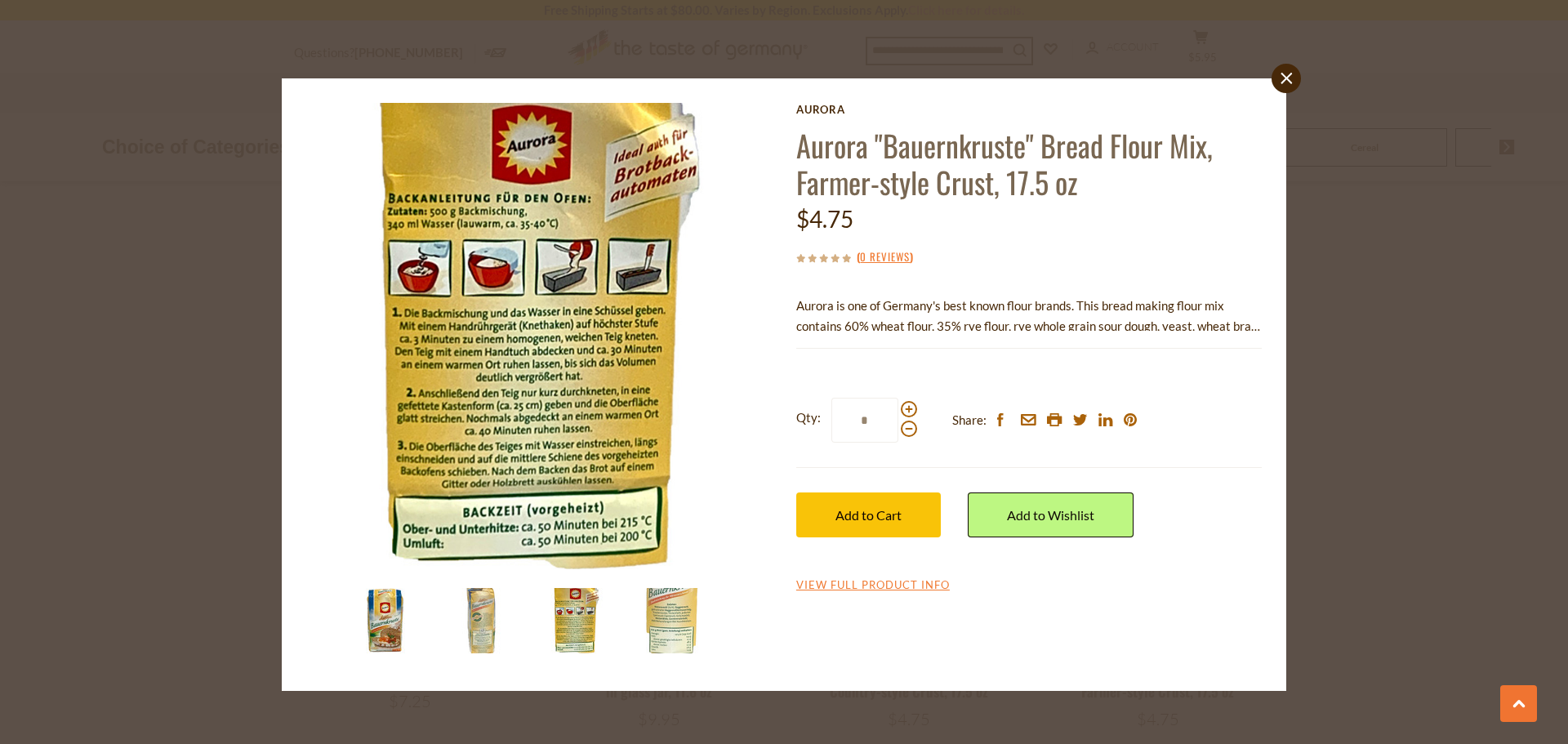
click at [387, 632] on img at bounding box center [385, 620] width 65 height 65
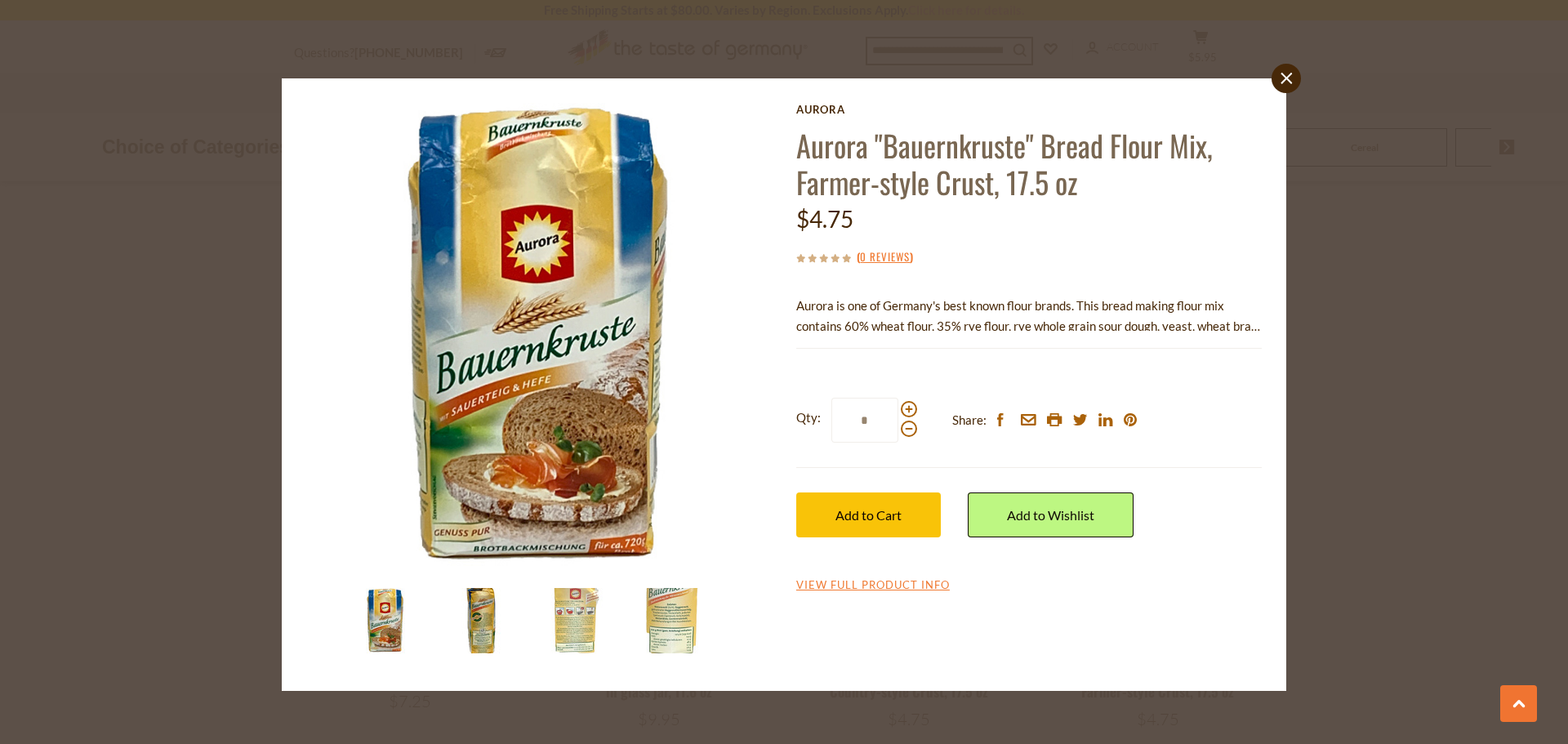
click at [484, 627] on img at bounding box center [481, 620] width 65 height 65
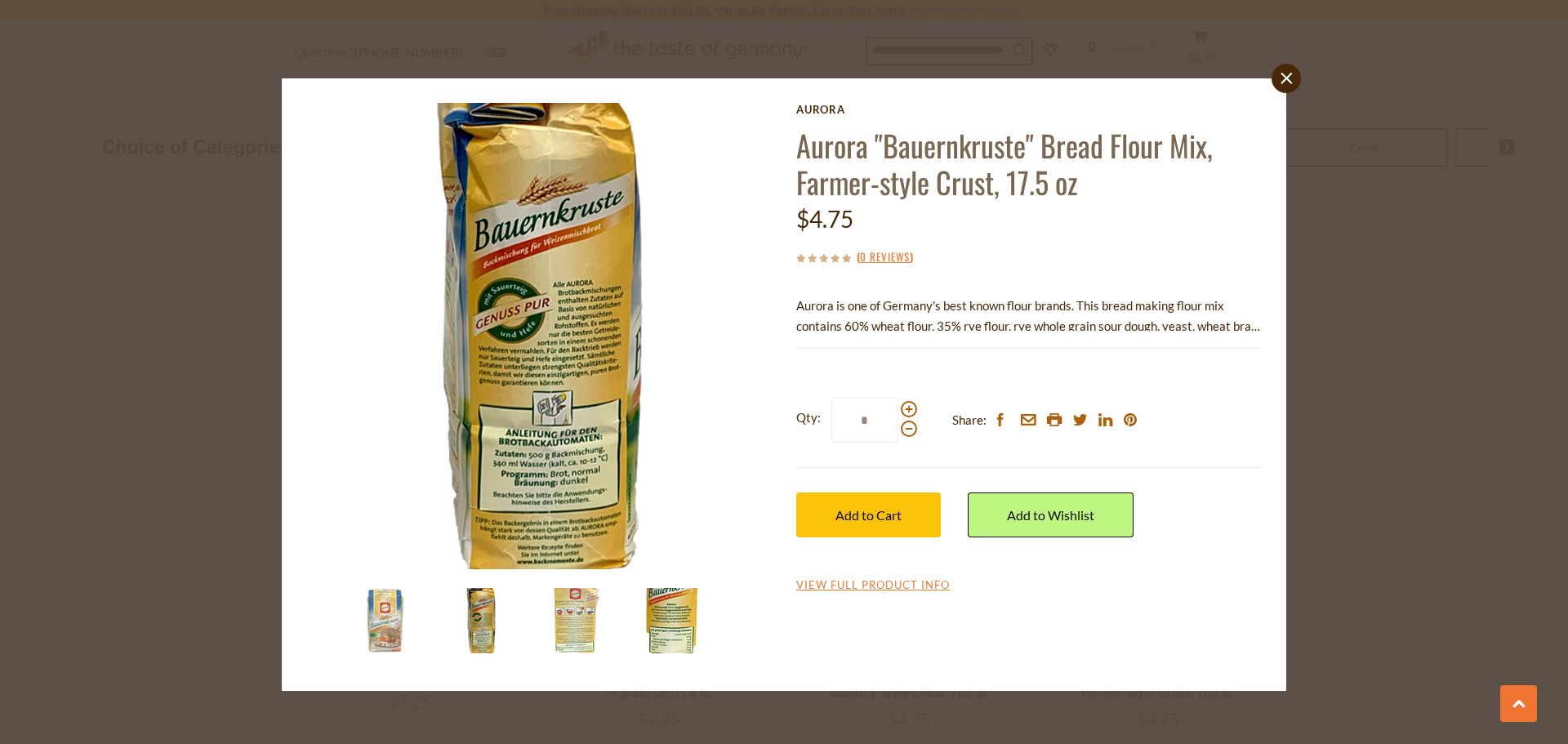
click at [660, 626] on img at bounding box center [672, 620] width 65 height 65
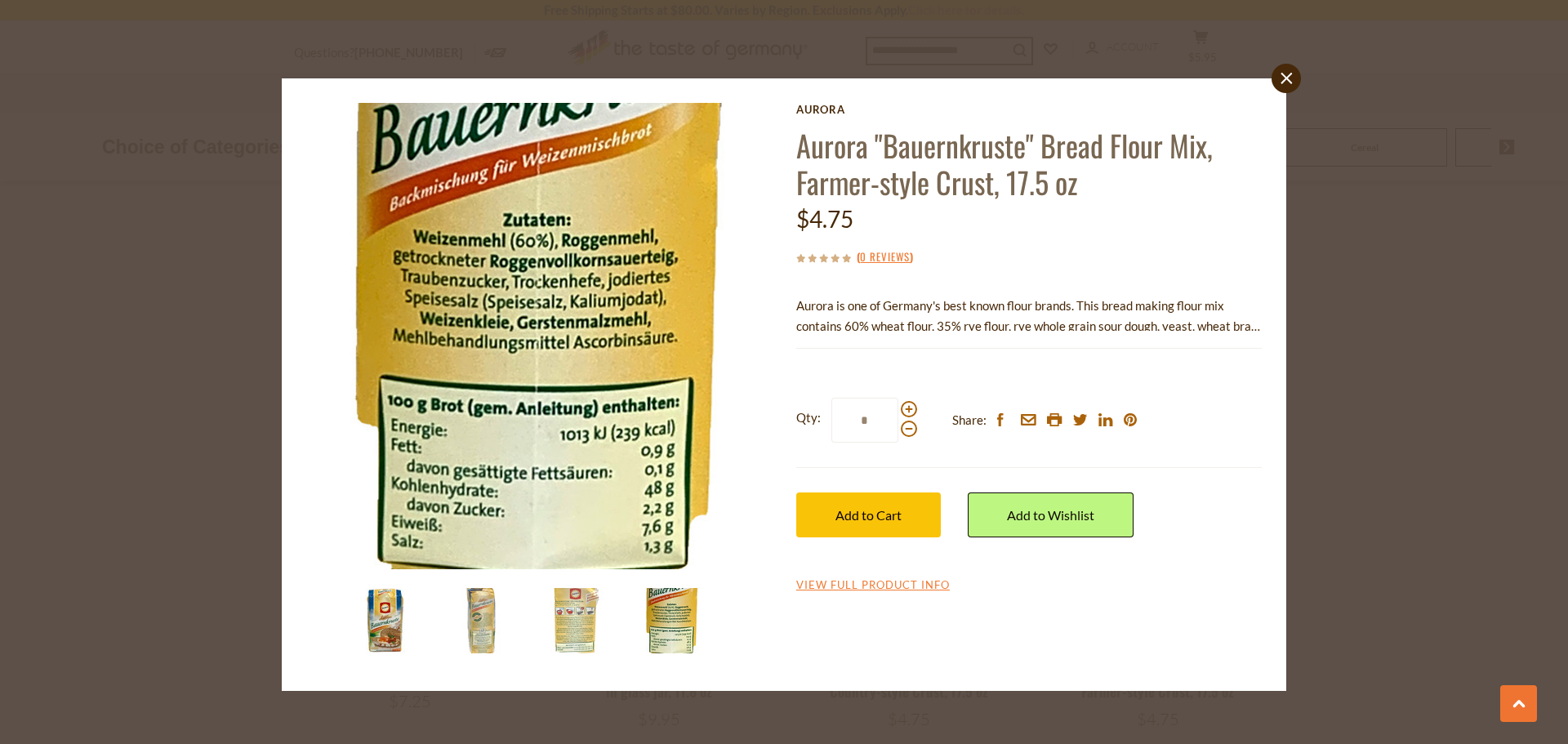
click at [390, 622] on img at bounding box center [385, 620] width 65 height 65
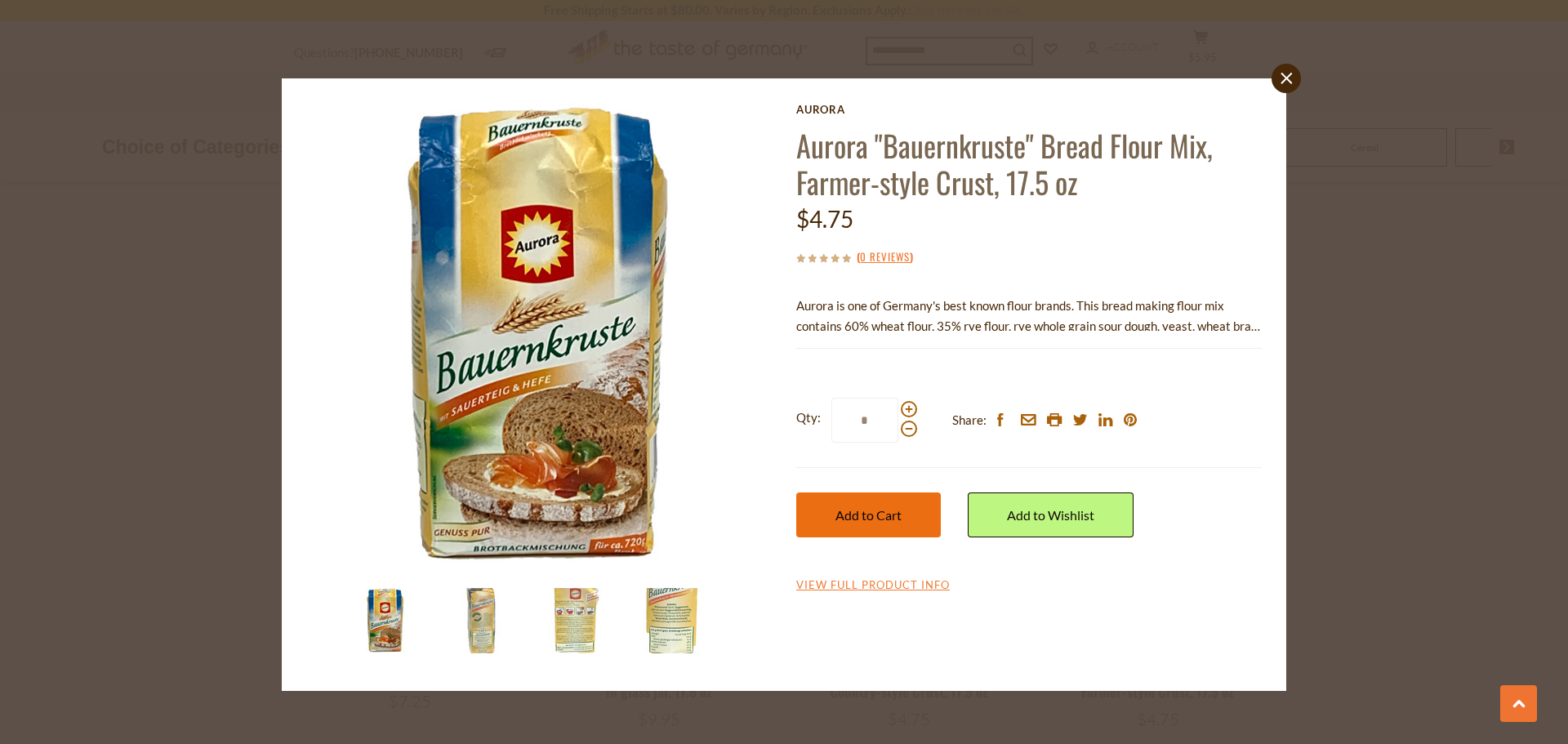
click at [862, 519] on span "Add to Cart" at bounding box center [868, 515] width 66 height 16
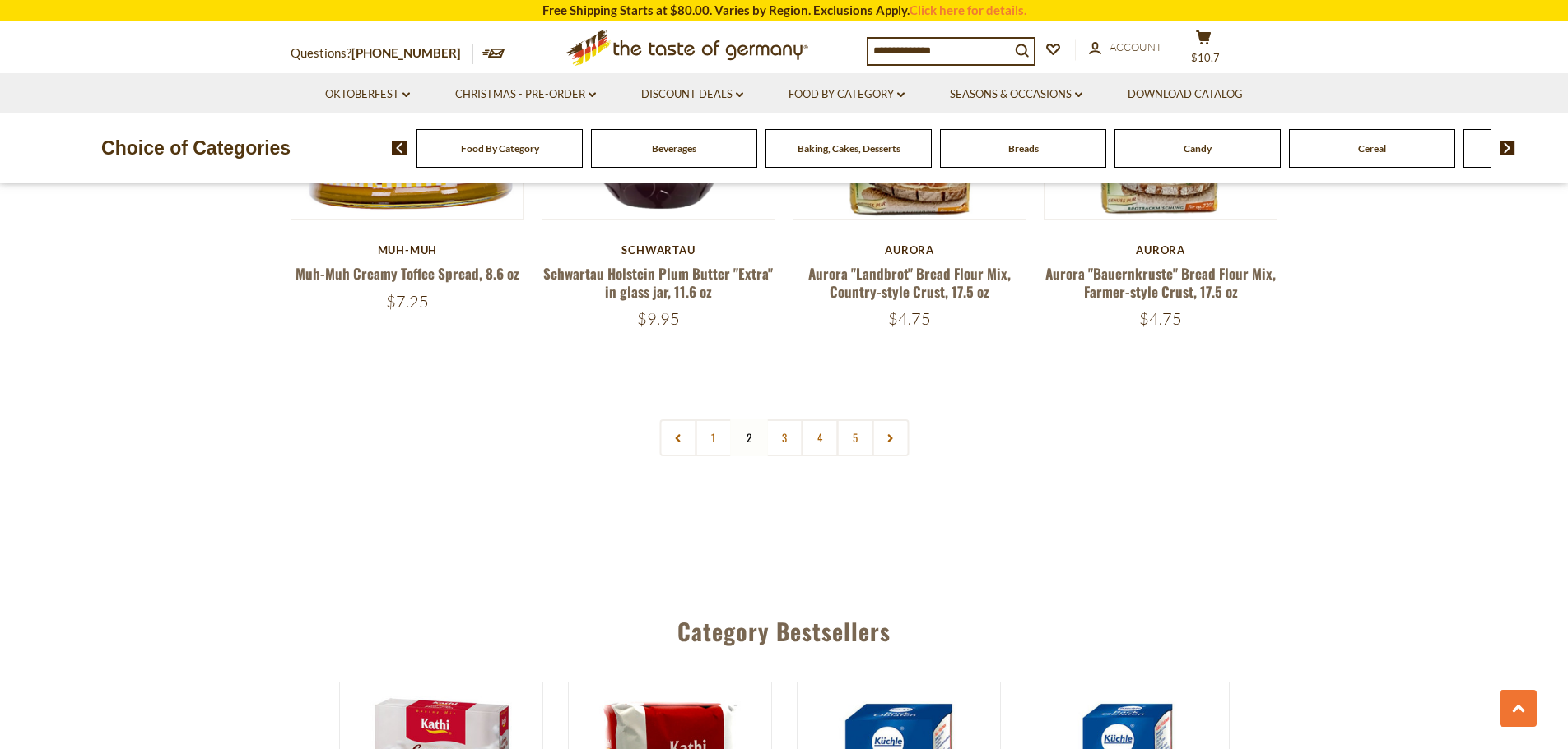
scroll to position [3982, 0]
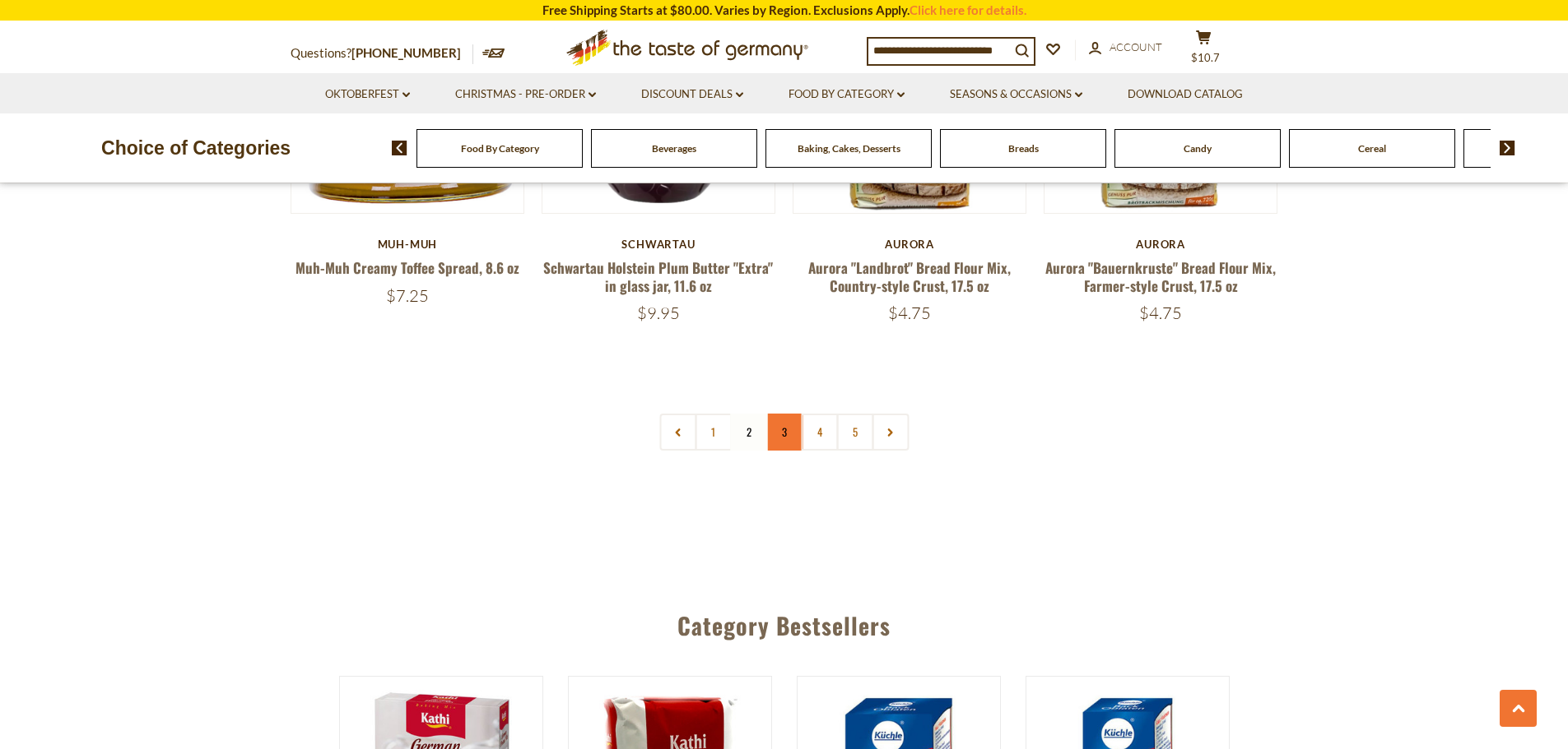
click at [786, 413] on link "3" at bounding box center [784, 432] width 37 height 37
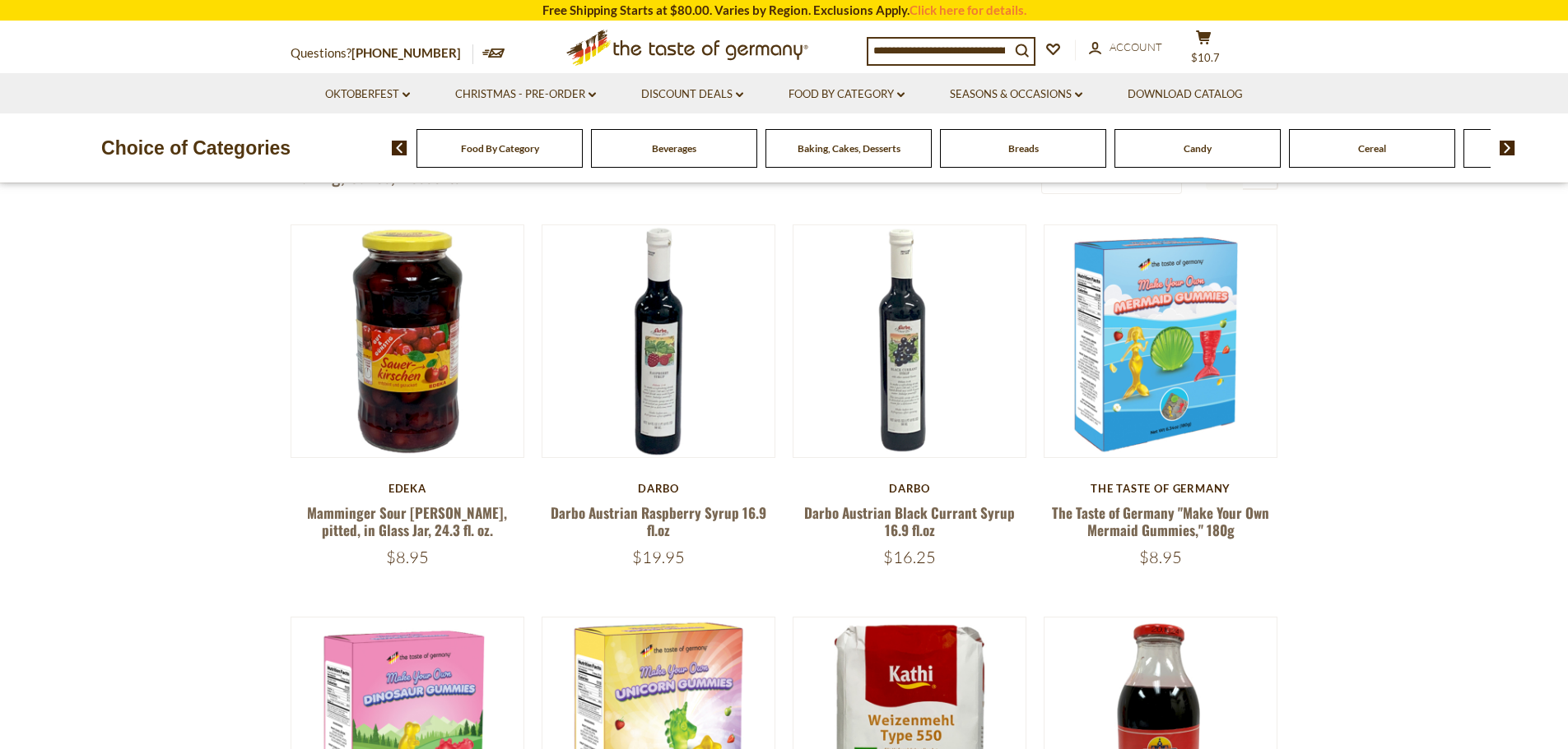
scroll to position [418, 0]
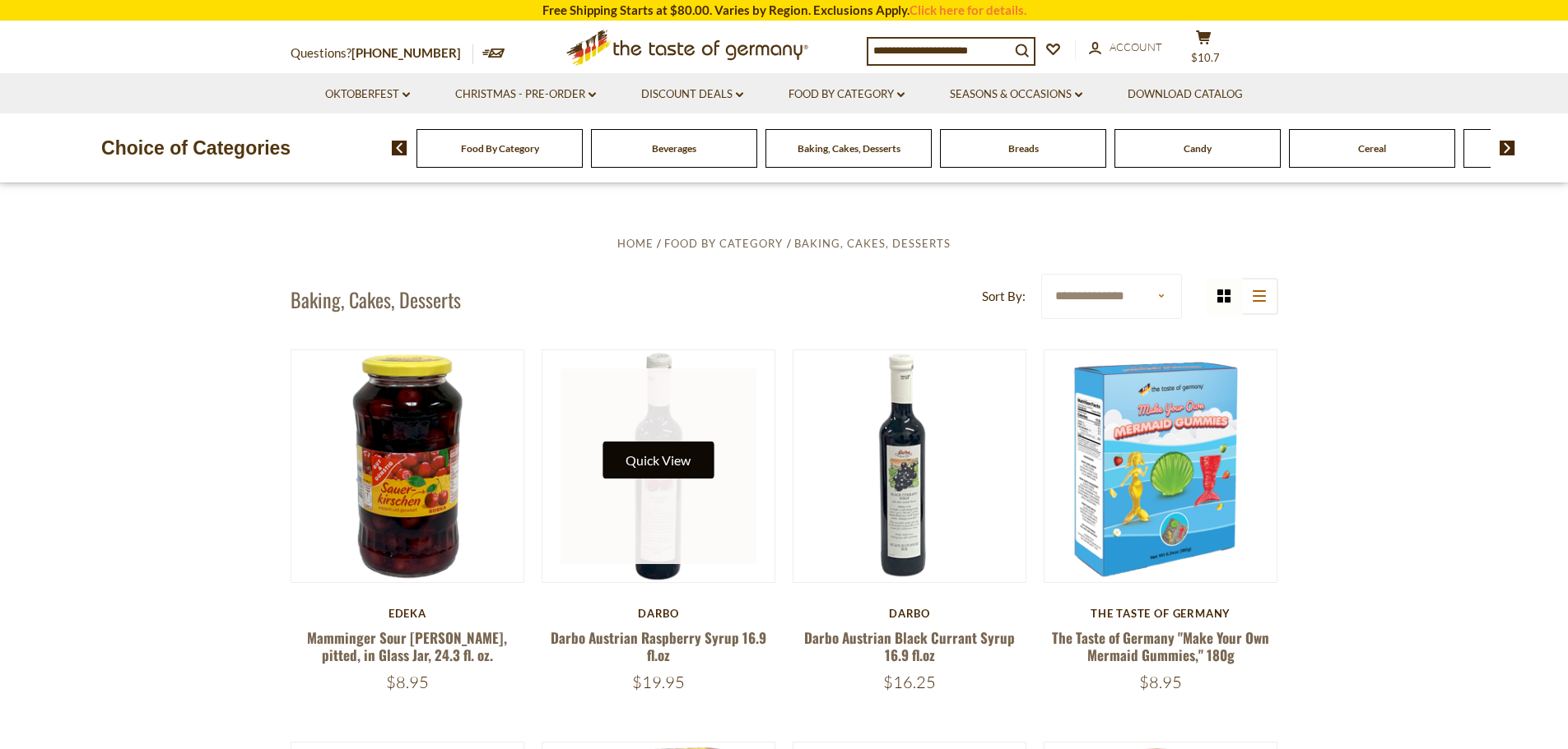
click at [661, 460] on button "Quick View" at bounding box center [658, 460] width 111 height 37
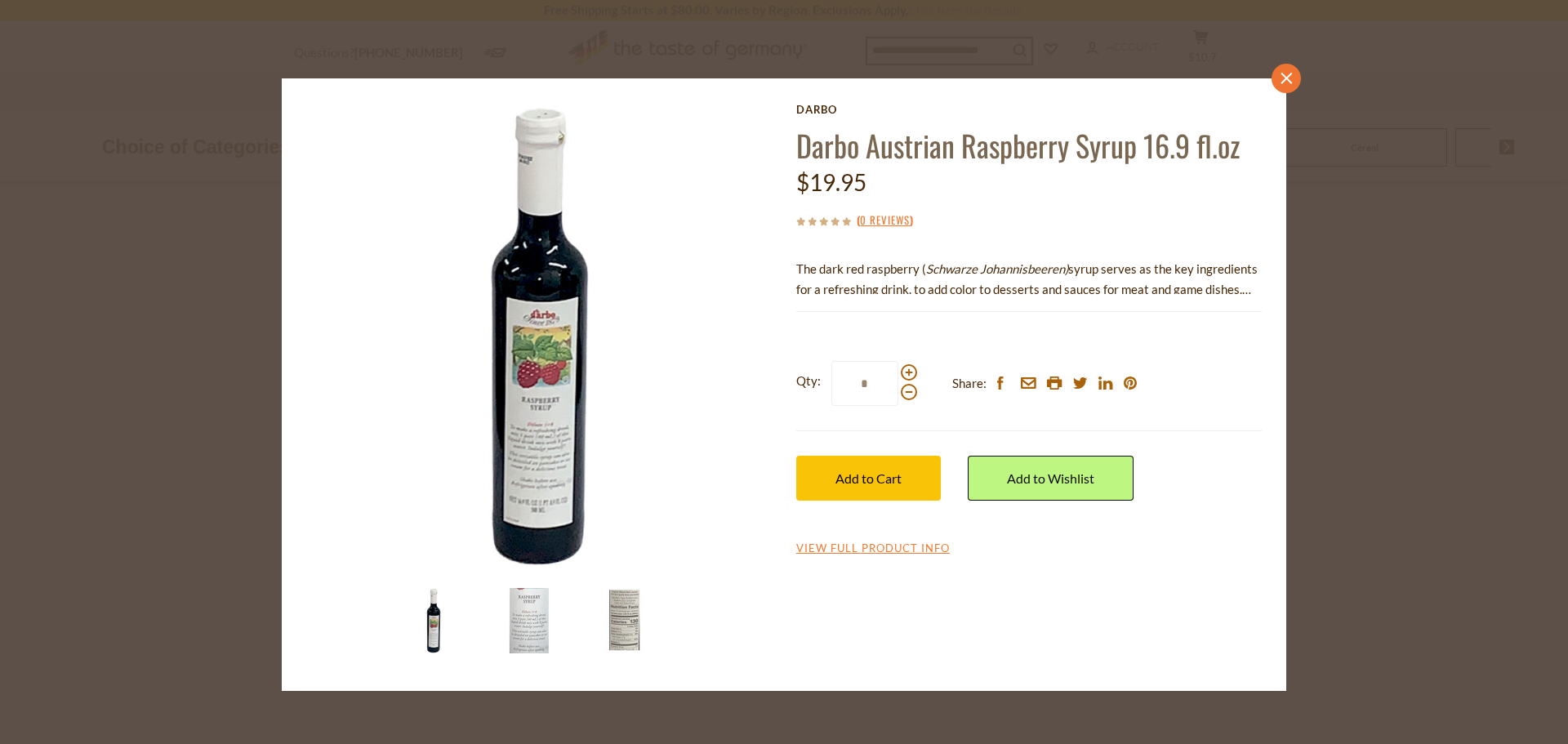
click at [1285, 74] on icon "close" at bounding box center [1286, 78] width 12 height 12
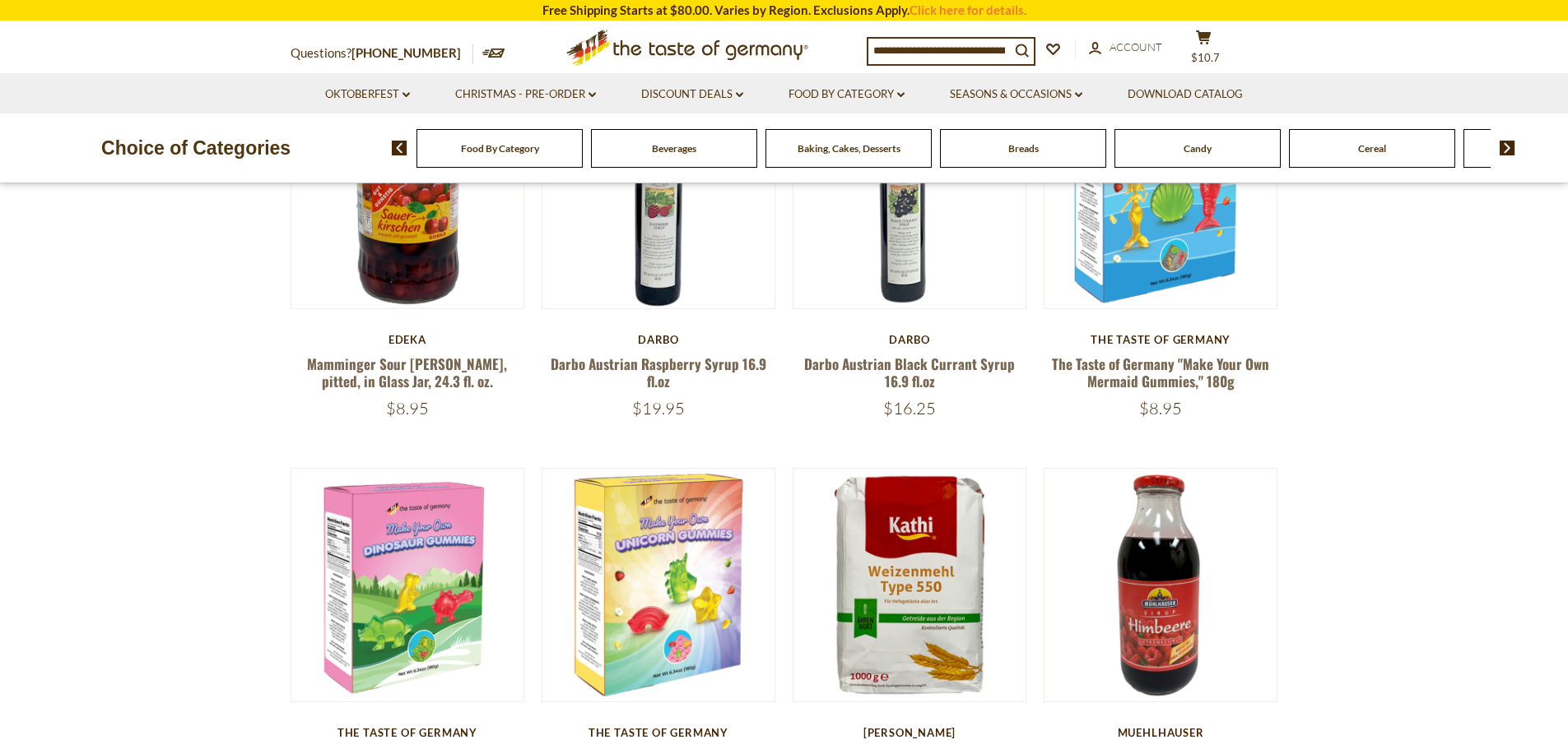
scroll to position [829, 0]
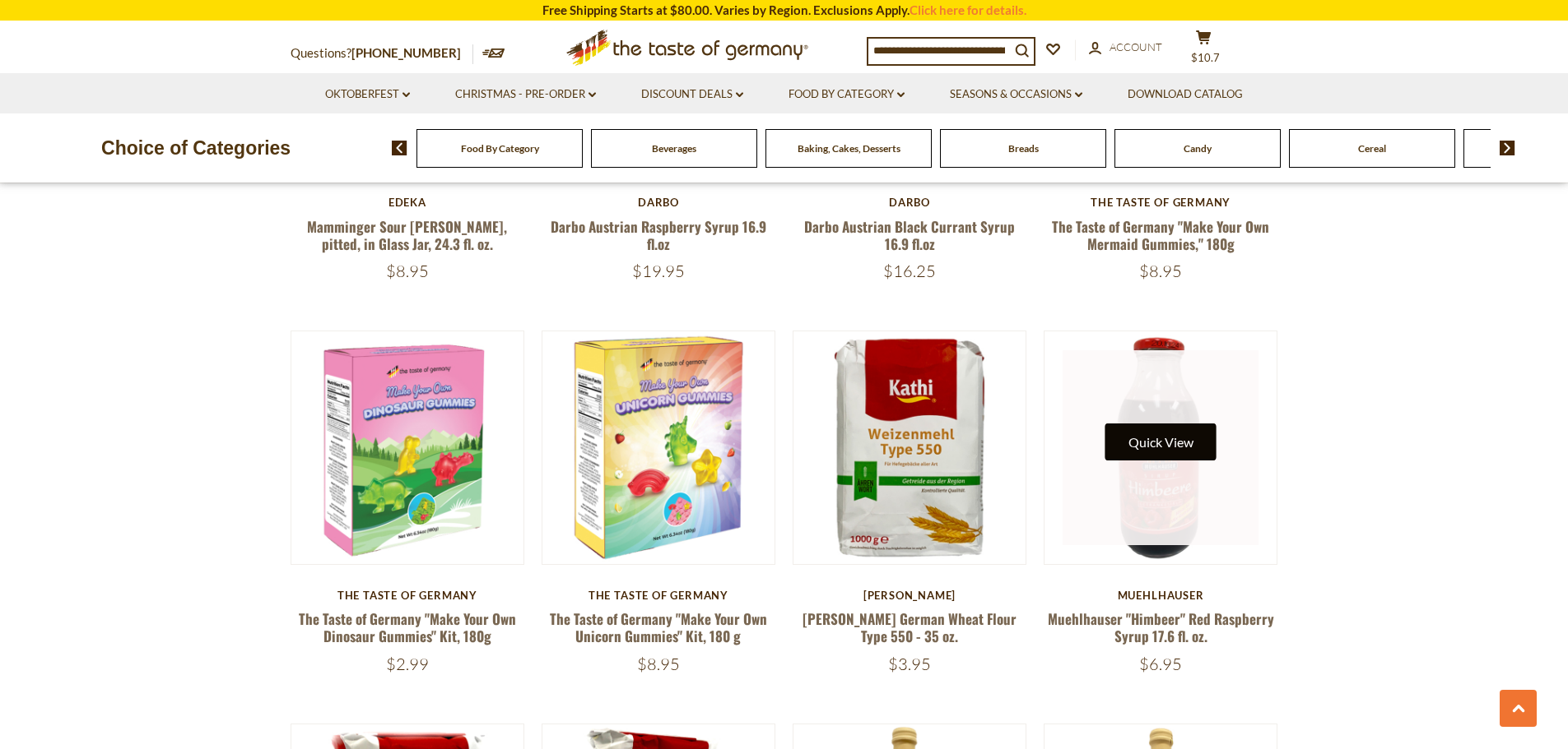
click at [1171, 440] on button "Quick View" at bounding box center [1160, 442] width 111 height 37
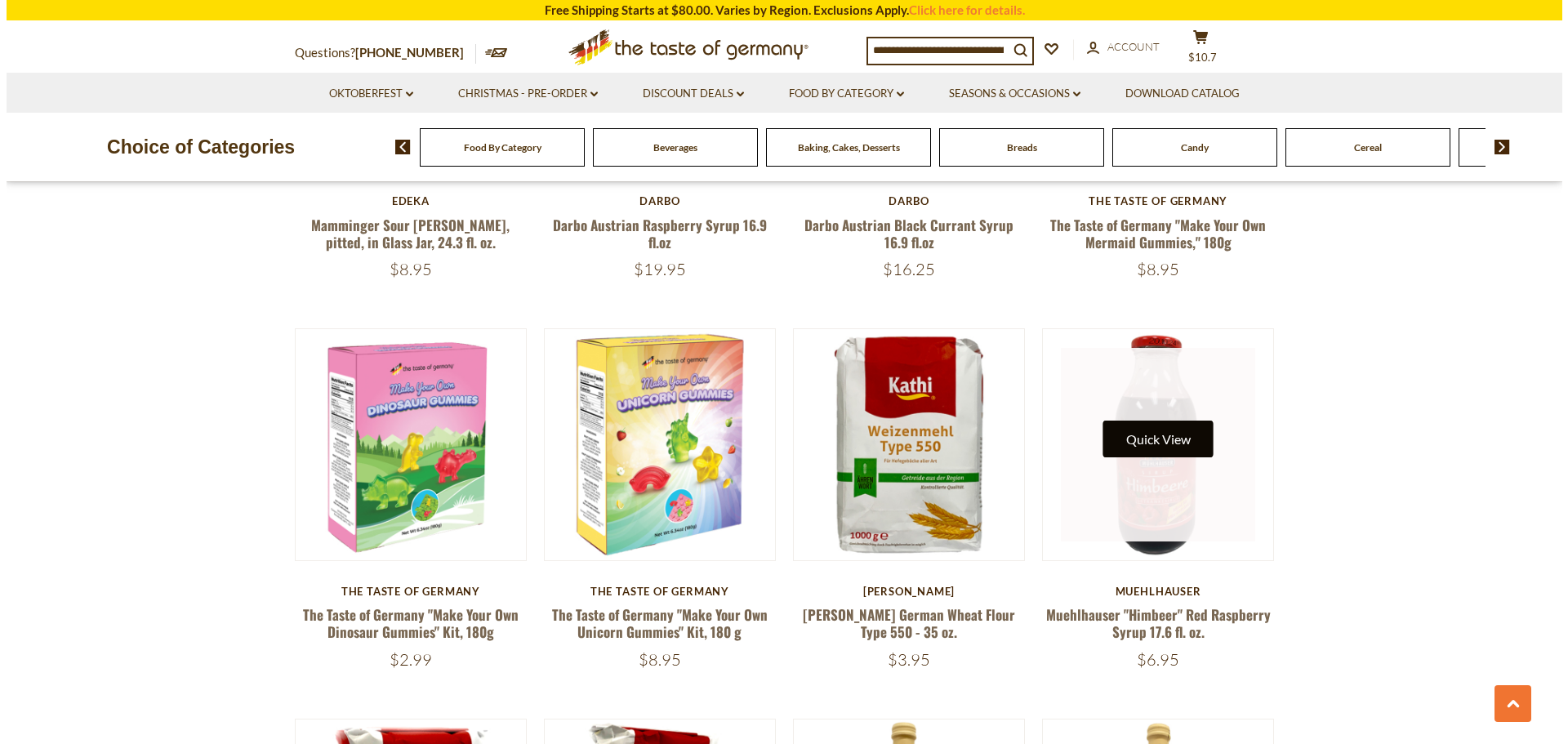
scroll to position [826, 0]
